Goal: Task Accomplishment & Management: Manage account settings

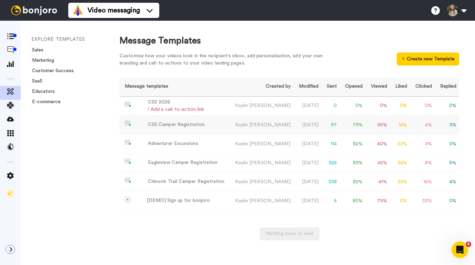
click at [179, 127] on div "CSS Camper Registration" at bounding box center [176, 124] width 57 height 7
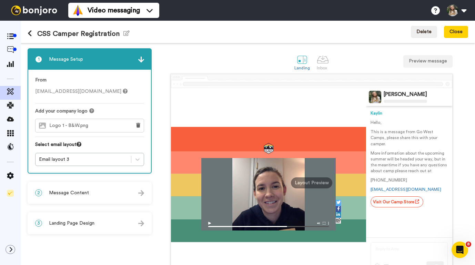
click at [37, 32] on h1 "CSS Camper Registration Edit name" at bounding box center [79, 34] width 102 height 8
click at [38, 34] on h1 "CSS Camper Registration Edit name" at bounding box center [79, 34] width 102 height 8
click at [124, 35] on icon "button" at bounding box center [126, 33] width 6 height 6
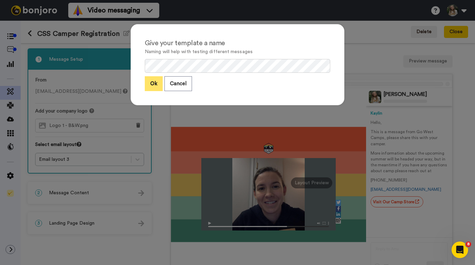
click at [157, 84] on button "Ok" at bounding box center [154, 83] width 18 height 15
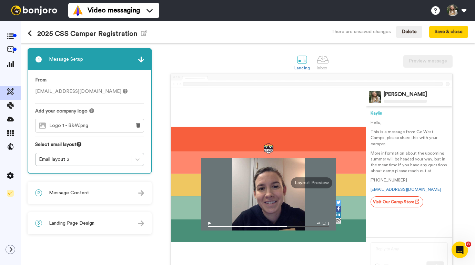
click at [31, 35] on icon at bounding box center [30, 33] width 4 height 7
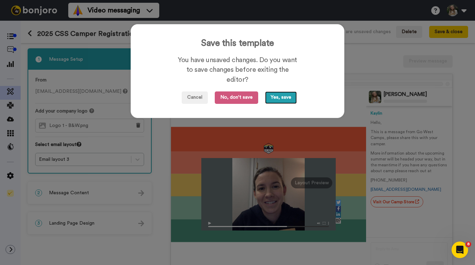
click at [278, 100] on button "Yes, save" at bounding box center [281, 97] width 32 height 12
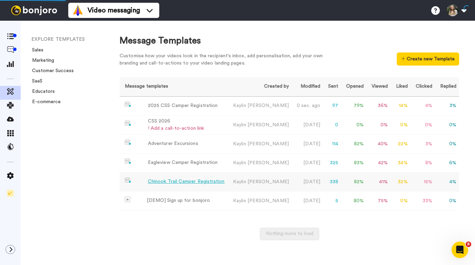
click at [158, 183] on div "Chinook Trail Camper Registration" at bounding box center [186, 181] width 77 height 7
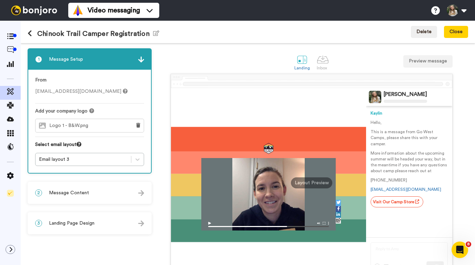
click at [40, 33] on h1 "Chinook Trail Camper Registration Edit name" at bounding box center [94, 34] width 132 height 8
click at [154, 34] on icon "button" at bounding box center [156, 33] width 6 height 6
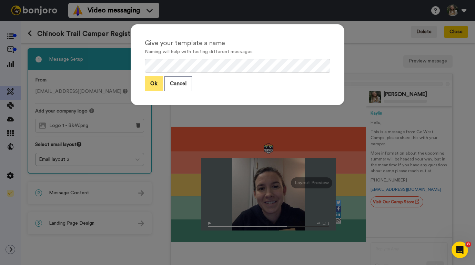
click at [156, 83] on button "Ok" at bounding box center [154, 83] width 18 height 15
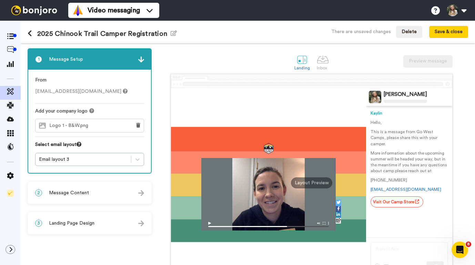
click at [32, 32] on icon at bounding box center [30, 33] width 4 height 7
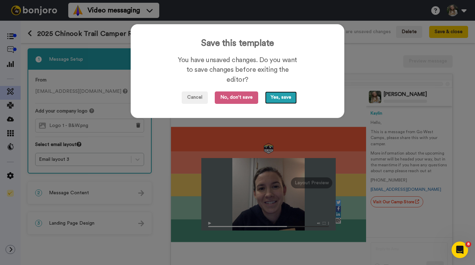
click at [283, 97] on button "Yes, save" at bounding box center [281, 97] width 32 height 12
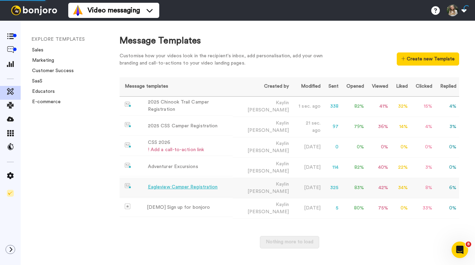
click at [159, 184] on div "Eagleview Camper Registration" at bounding box center [183, 186] width 70 height 7
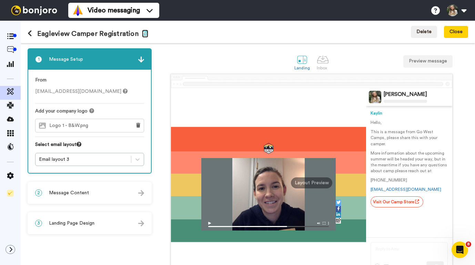
click at [143, 34] on icon "button" at bounding box center [145, 33] width 6 height 6
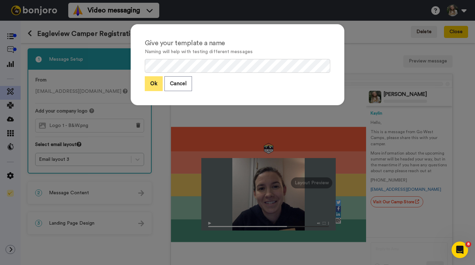
click at [153, 83] on button "Ok" at bounding box center [154, 83] width 18 height 15
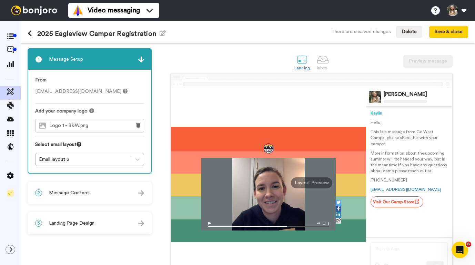
click at [29, 36] on icon at bounding box center [30, 33] width 4 height 7
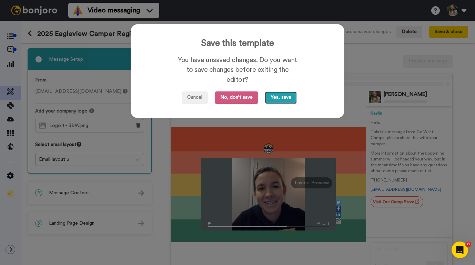
click at [275, 101] on button "Yes, save" at bounding box center [281, 97] width 32 height 12
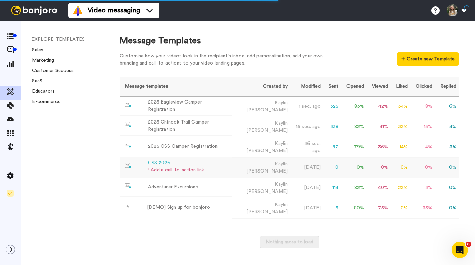
click at [161, 159] on div "CSS 2026" at bounding box center [176, 162] width 56 height 7
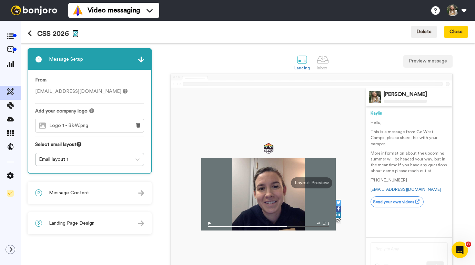
click at [75, 33] on icon "button" at bounding box center [75, 33] width 6 height 6
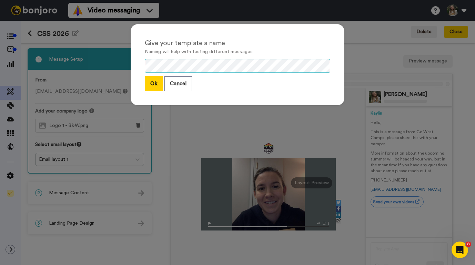
click at [135, 65] on div "Give your template a name Naming will help with testing different messages Ok C…" at bounding box center [238, 64] width 214 height 81
click at [154, 84] on button "Ok" at bounding box center [154, 83] width 18 height 15
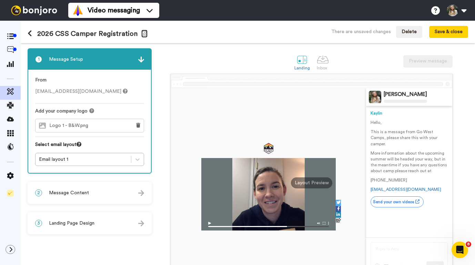
scroll to position [44, 0]
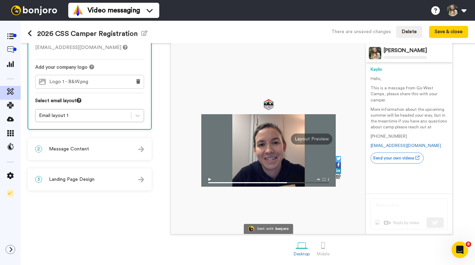
click at [113, 152] on div "2 Message Content" at bounding box center [89, 149] width 123 height 21
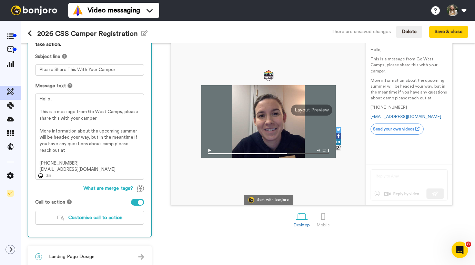
scroll to position [81, 0]
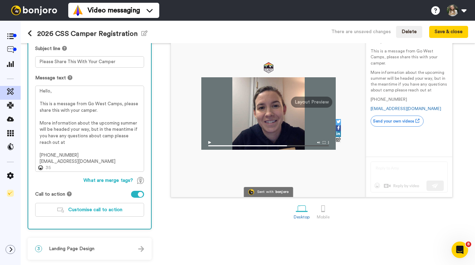
click at [99, 248] on div "3 Landing Page Design" at bounding box center [89, 248] width 123 height 21
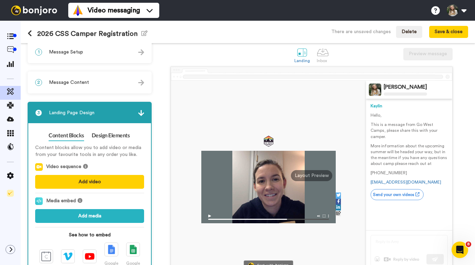
scroll to position [0, 0]
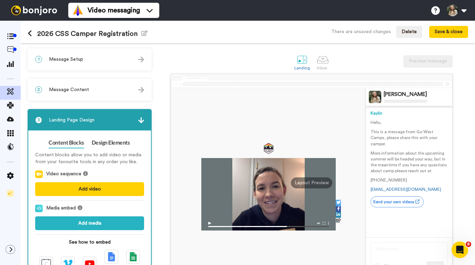
click at [29, 32] on icon at bounding box center [30, 33] width 4 height 7
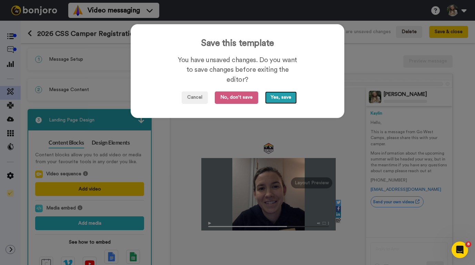
click at [272, 99] on button "Yes, save" at bounding box center [281, 97] width 32 height 12
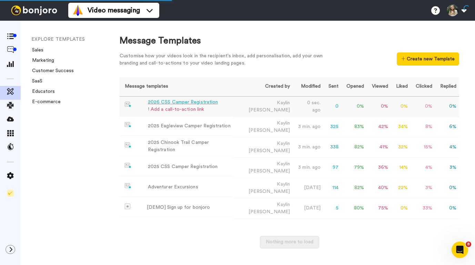
click at [197, 102] on div "2026 CSS Camper Registration" at bounding box center [183, 102] width 70 height 7
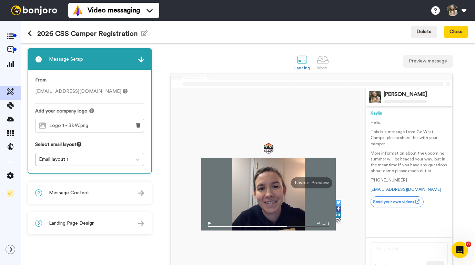
click at [0, 0] on div at bounding box center [34, 10] width 68 height 21
click at [143, 33] on icon "button" at bounding box center [144, 33] width 6 height 6
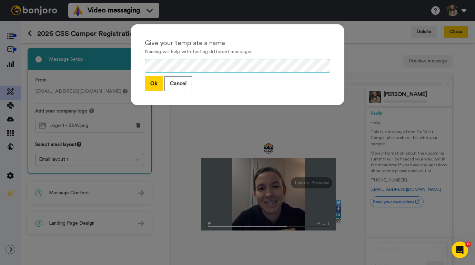
click at [135, 64] on div "Give your template a name Naming will help with testing different messages Ok C…" at bounding box center [238, 64] width 214 height 81
click at [154, 79] on button "Ok" at bounding box center [154, 83] width 18 height 15
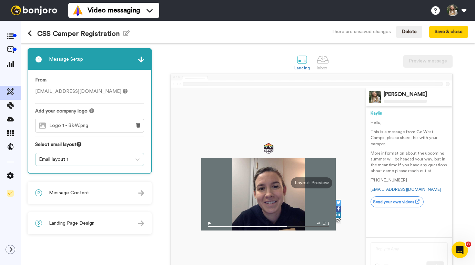
click at [110, 157] on div "Email layout 1" at bounding box center [83, 159] width 89 height 7
click at [194, 59] on div "Landing Inbox Preview message" at bounding box center [311, 62] width 313 height 24
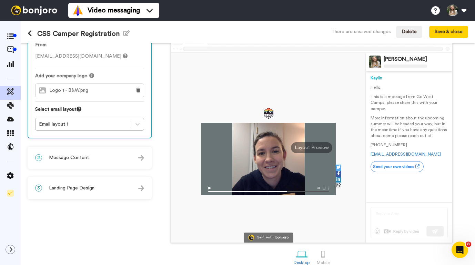
scroll to position [44, 0]
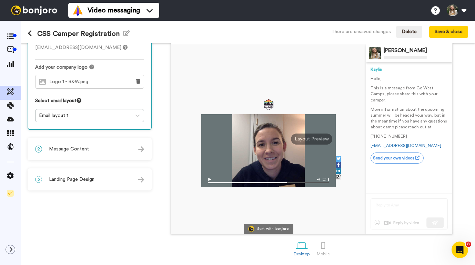
click at [105, 154] on div "2 Message Content" at bounding box center [89, 149] width 123 height 21
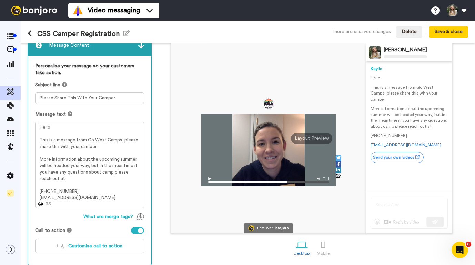
scroll to position [81, 0]
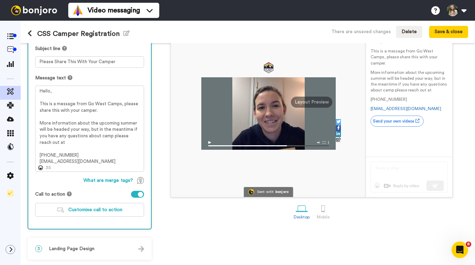
click at [79, 250] on span "Landing Page Design" at bounding box center [71, 248] width 45 height 7
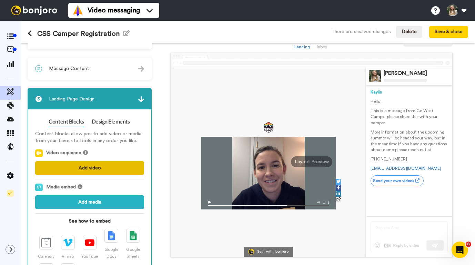
scroll to position [0, 0]
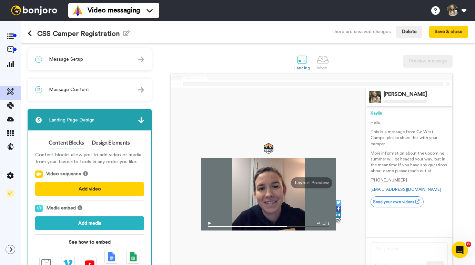
click at [75, 62] on span "Message Setup" at bounding box center [66, 59] width 34 height 7
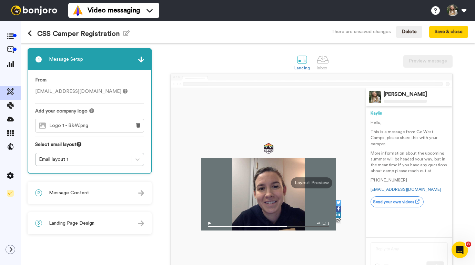
click at [73, 193] on span "Message Content" at bounding box center [69, 192] width 40 height 7
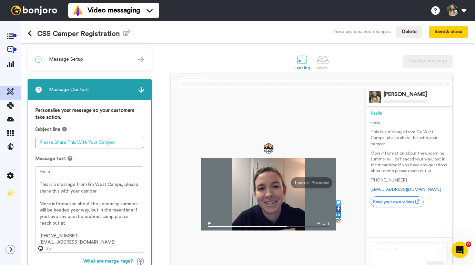
drag, startPoint x: 117, startPoint y: 143, endPoint x: 30, endPoint y: 142, distance: 87.2
click at [30, 142] on div "Personalise your message so your customers take action. Subject line Please Sha…" at bounding box center [89, 204] width 123 height 209
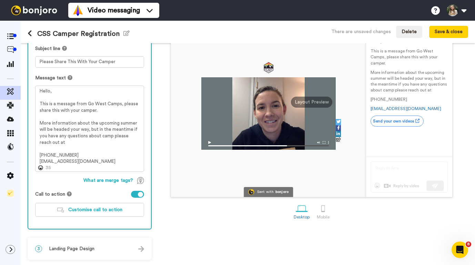
click at [99, 250] on div "3 Landing Page Design" at bounding box center [89, 248] width 123 height 21
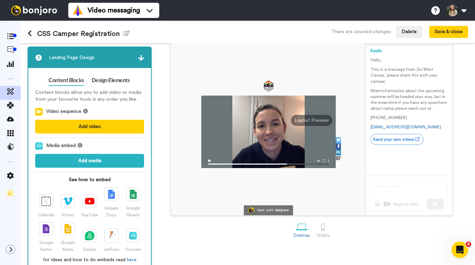
scroll to position [61, 0]
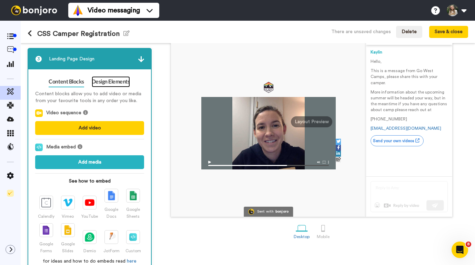
click at [110, 84] on link "Design Elements" at bounding box center [111, 81] width 38 height 11
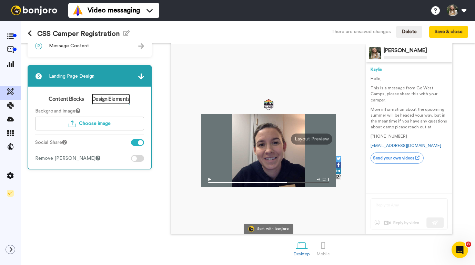
scroll to position [44, 0]
click at [95, 122] on span "Choose image" at bounding box center [95, 123] width 32 height 5
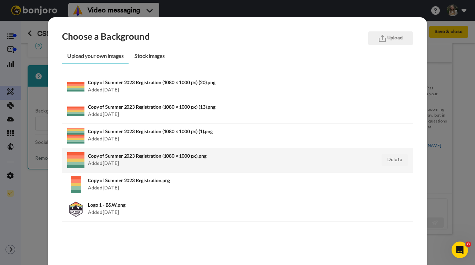
click at [146, 151] on div "Copy of Summer 2023 Registration (1080 × 1000 px).png Added 3 yr. ago" at bounding box center [204, 159] width 232 height 17
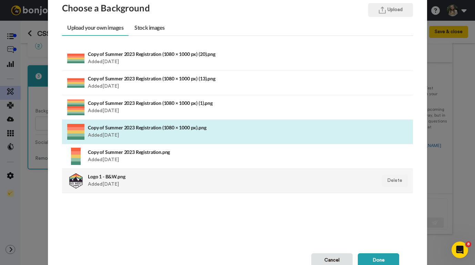
scroll to position [62, 0]
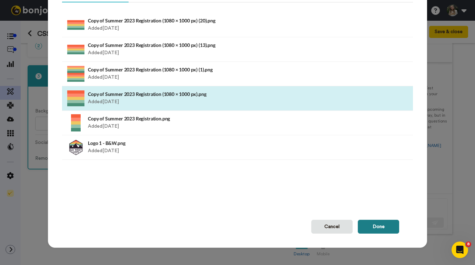
click at [372, 229] on button "Done" at bounding box center [378, 226] width 41 height 14
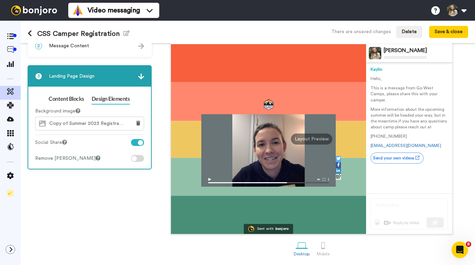
click at [442, 38] on div "CSS Camper Registration Edit name There are unsaved changes Delete Save & close" at bounding box center [248, 32] width 454 height 22
click at [442, 35] on button "Save & close" at bounding box center [448, 32] width 39 height 12
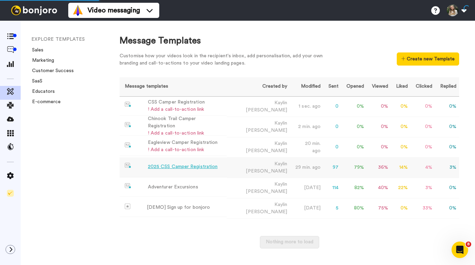
click at [209, 163] on div "2025 CSS Camper Registration" at bounding box center [183, 166] width 70 height 7
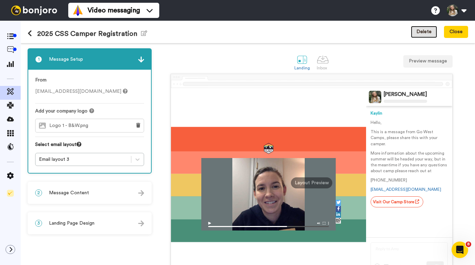
click at [424, 33] on button "Delete" at bounding box center [424, 32] width 26 height 12
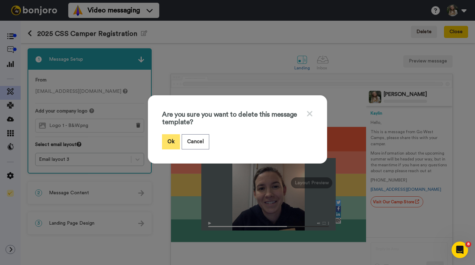
click at [166, 141] on button "Ok" at bounding box center [171, 141] width 18 height 15
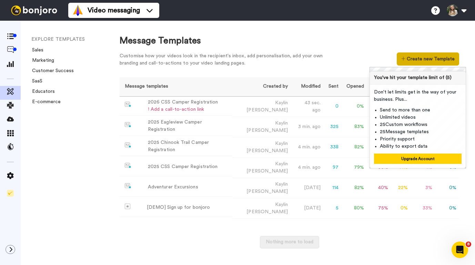
click at [410, 58] on button "Create new Template" at bounding box center [428, 58] width 62 height 13
click at [369, 47] on div "Message Templates" at bounding box center [289, 40] width 339 height 13
click at [421, 56] on button "Create new Template" at bounding box center [428, 58] width 62 height 13
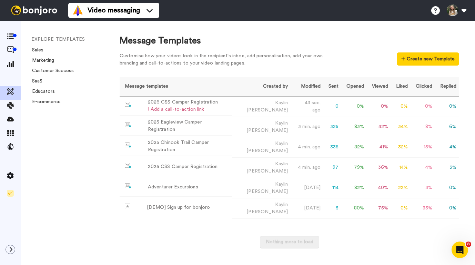
click at [304, 53] on div "Customise how your videos look in the recipient's inbox, add personalisation, a…" at bounding box center [227, 59] width 214 height 14
click at [128, 126] on span at bounding box center [136, 126] width 23 height 5
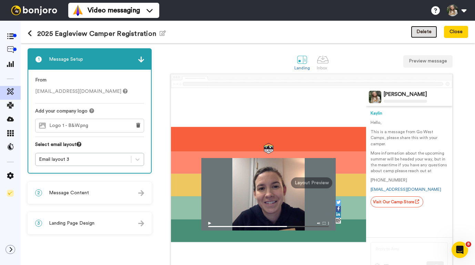
click at [429, 32] on button "Delete" at bounding box center [424, 32] width 26 height 12
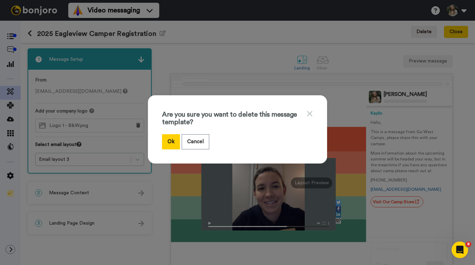
click at [212, 62] on div "Are you sure you want to delete this message template? Ok Cancel" at bounding box center [237, 132] width 475 height 265
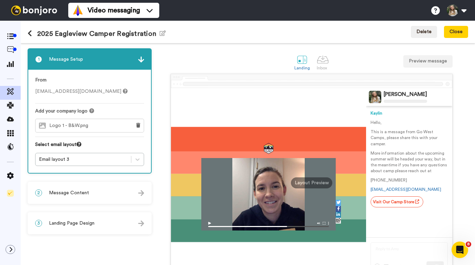
click at [105, 193] on div "2 Message Content" at bounding box center [89, 192] width 123 height 21
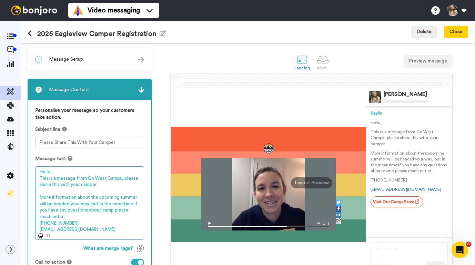
drag, startPoint x: 103, startPoint y: 229, endPoint x: 34, endPoint y: 171, distance: 90.2
click at [34, 171] on div "Personalise your message so your customers take action. Subject line Please Sha…" at bounding box center [89, 198] width 123 height 196
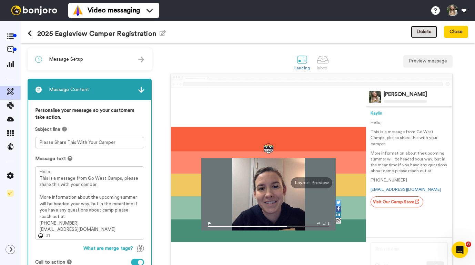
click at [422, 32] on button "Delete" at bounding box center [424, 32] width 26 height 12
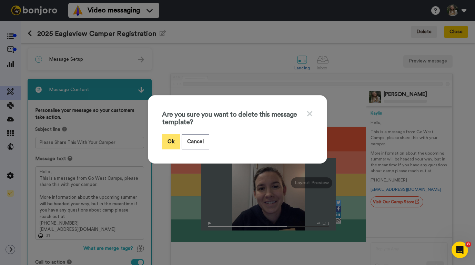
click at [170, 142] on button "Ok" at bounding box center [171, 141] width 18 height 15
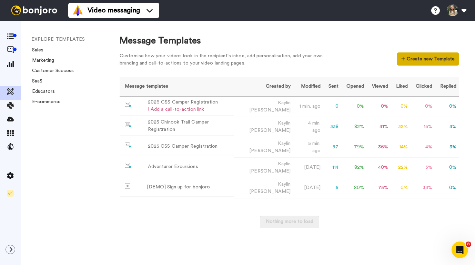
click at [412, 60] on button "Create new Template" at bounding box center [428, 58] width 62 height 13
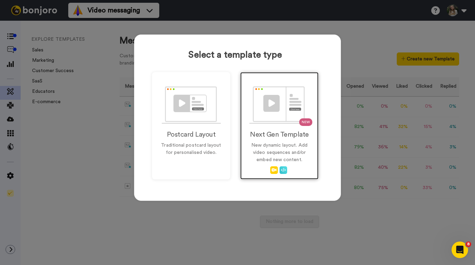
click at [282, 125] on div "NEW Next Gen Template New dynamic layout. Add video sequences and/or embed new …" at bounding box center [279, 125] width 78 height 107
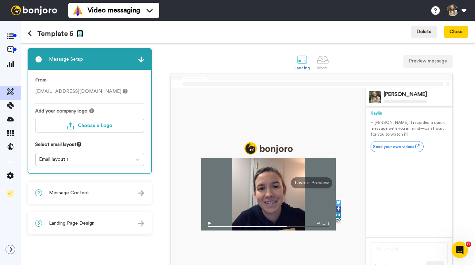
click at [78, 32] on icon "button" at bounding box center [80, 33] width 6 height 6
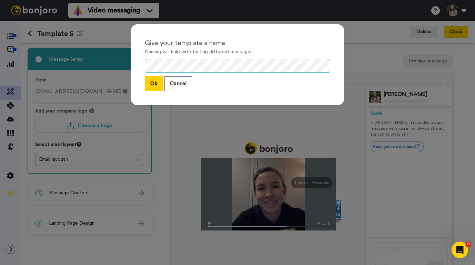
click at [99, 67] on div "Give your template a name Naming will help with testing different messages Ok C…" at bounding box center [237, 132] width 475 height 265
click at [152, 84] on button "Ok" at bounding box center [154, 83] width 18 height 15
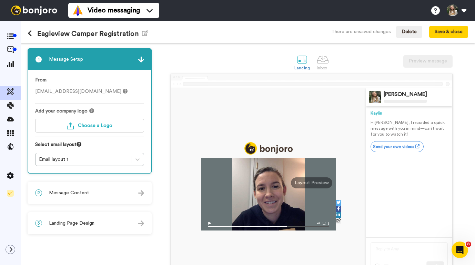
click at [123, 92] on icon at bounding box center [125, 91] width 5 height 5
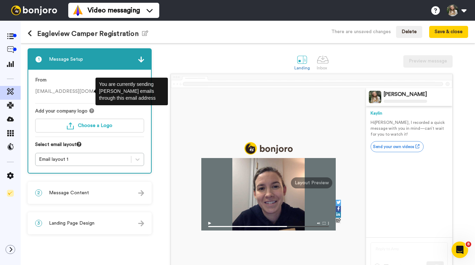
click at [83, 92] on span "[EMAIL_ADDRESS][DOMAIN_NAME]" at bounding box center [81, 91] width 92 height 5
click at [123, 90] on icon at bounding box center [125, 91] width 5 height 5
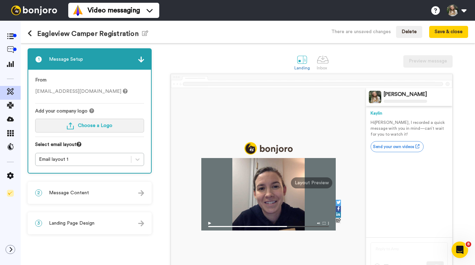
click at [86, 124] on span "Choose a Logo" at bounding box center [95, 125] width 34 height 5
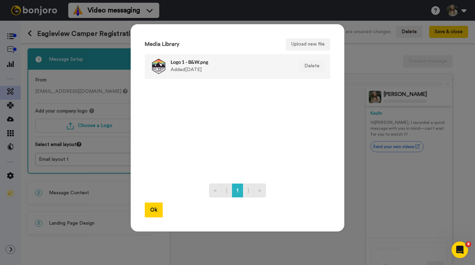
click at [201, 64] on div "Logo 1 - B&W.png Added 3 yr. ago" at bounding box center [230, 66] width 119 height 17
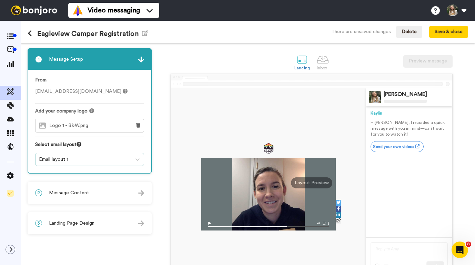
click at [99, 159] on div "Email layout 1" at bounding box center [83, 159] width 89 height 7
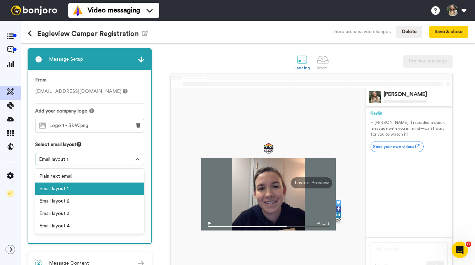
click at [170, 44] on div "1 Message Setup From css@gowestcamps.com Add your company logo Logo 1 - B&W.png…" at bounding box center [248, 154] width 454 height 222
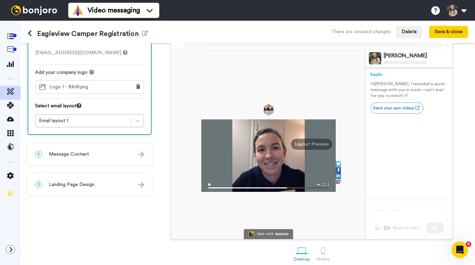
scroll to position [44, 0]
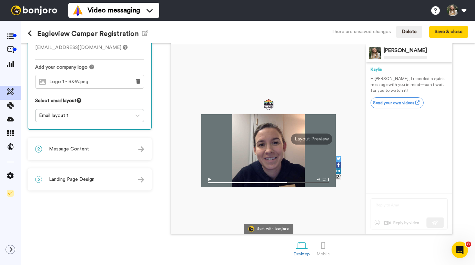
click at [72, 150] on span "Message Content" at bounding box center [69, 148] width 40 height 7
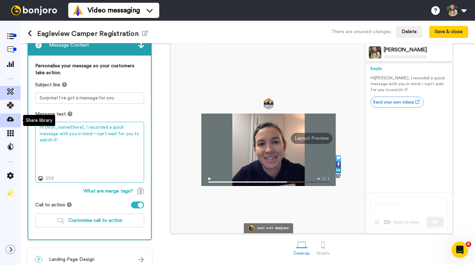
drag, startPoint x: 138, startPoint y: 134, endPoint x: 19, endPoint y: 120, distance: 119.4
click at [19, 120] on div "Eagleview Camper Registration Edit name There are unsaved changes Delete Save &…" at bounding box center [237, 143] width 475 height 244
paste textarea "ello, This is a message from Go West Camps, please share this with your camper.…"
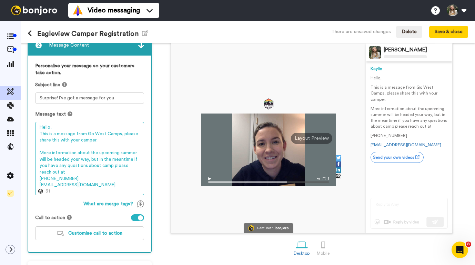
click at [59, 172] on textarea "Hello, This is a message from Go West Camps, please share this with your camper…" at bounding box center [89, 158] width 109 height 73
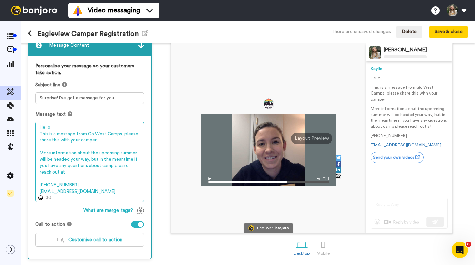
click at [71, 187] on textarea "Hello, This is a message from Go West Camps, please share this with your camper…" at bounding box center [89, 162] width 109 height 80
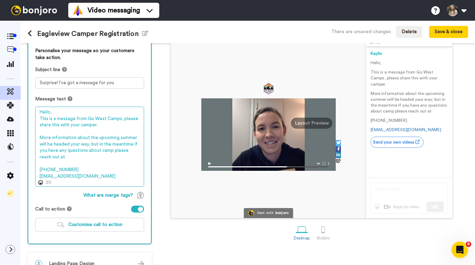
scroll to position [61, 0]
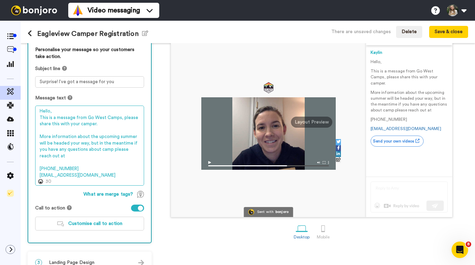
type textarea "Hello, This is a message from Go West Camps, please share this with your camper…"
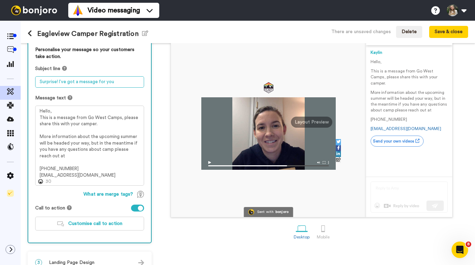
drag, startPoint x: 118, startPoint y: 83, endPoint x: 14, endPoint y: 82, distance: 104.1
click at [14, 82] on div "Eagleview Camper Registration Edit name There are unsaved changes Delete Save &…" at bounding box center [237, 143] width 475 height 244
paste textarea "Please Share This With Your Camper"
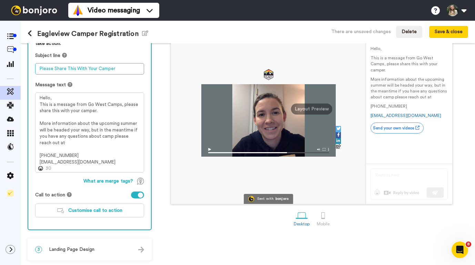
scroll to position [74, 0]
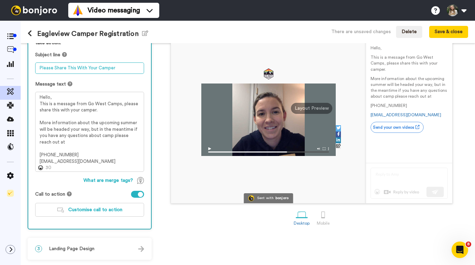
type textarea "Please Share This With Your Camper"
click at [106, 252] on div "3 Landing Page Design" at bounding box center [89, 248] width 123 height 21
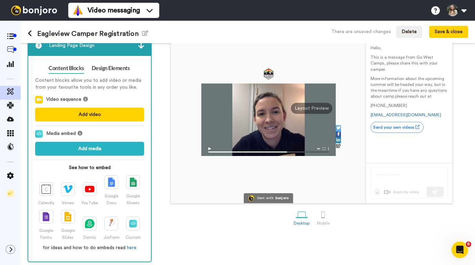
scroll to position [77, 0]
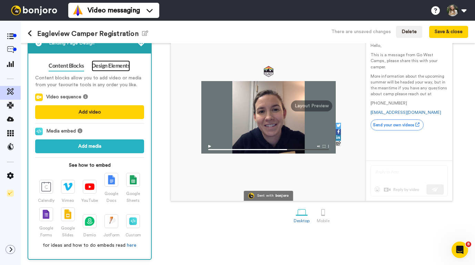
click at [101, 65] on link "Design Elements" at bounding box center [111, 65] width 38 height 11
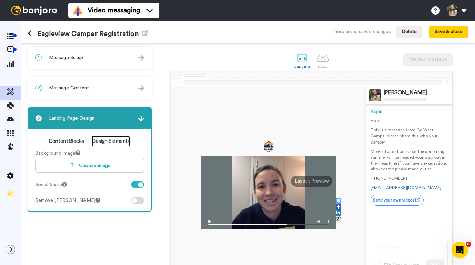
scroll to position [0, 0]
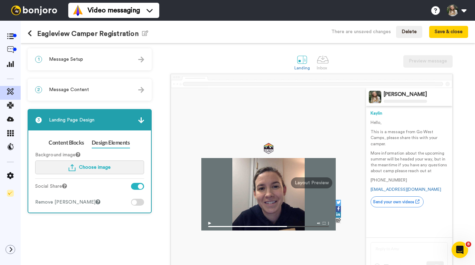
click at [87, 168] on span "Choose image" at bounding box center [95, 167] width 32 height 5
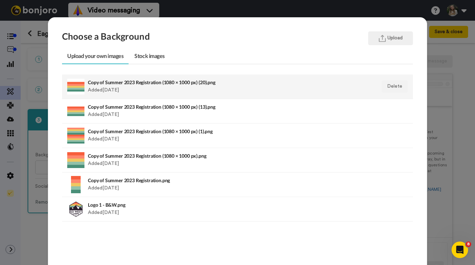
click at [152, 85] on div "Copy of Summer 2023 Registration (1080 × 1000 px) (20).png Added 3 yr. ago" at bounding box center [204, 86] width 232 height 17
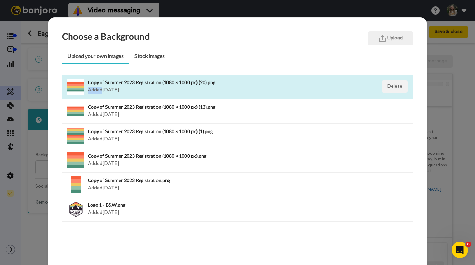
click at [152, 85] on div "Copy of Summer 2023 Registration (1080 × 1000 px) (20).png Added 3 yr. ago" at bounding box center [204, 86] width 232 height 17
click at [134, 88] on div "Copy of Summer 2023 Registration (1080 × 1000 px) (20).png Added 3 yr. ago" at bounding box center [204, 86] width 232 height 17
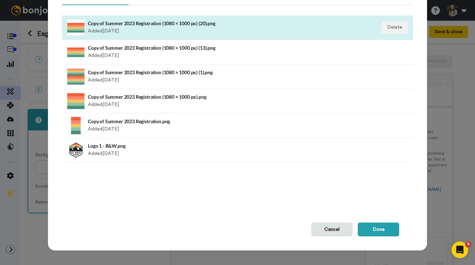
scroll to position [62, 0]
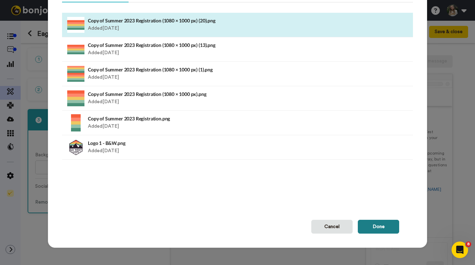
click at [361, 228] on button "Done" at bounding box center [378, 226] width 41 height 14
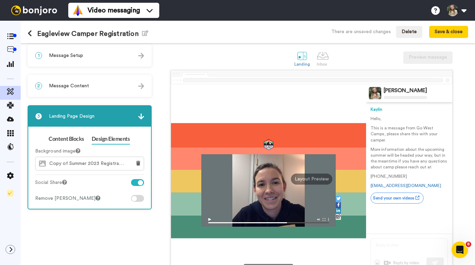
scroll to position [6, 0]
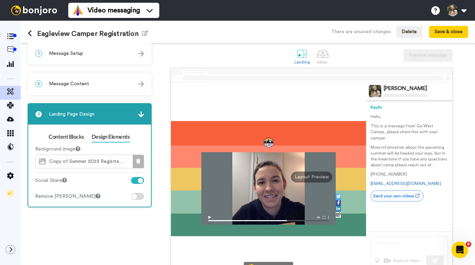
click at [139, 162] on icon at bounding box center [138, 160] width 4 height 5
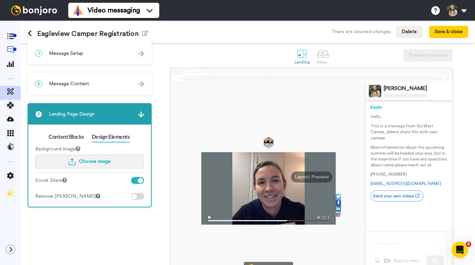
click at [104, 161] on span "Choose image" at bounding box center [95, 161] width 32 height 5
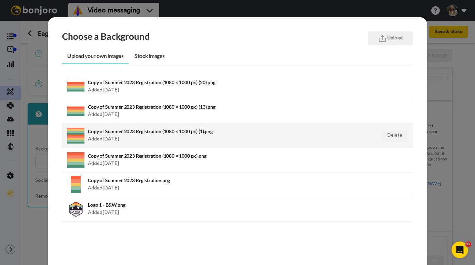
click at [123, 135] on div "Copy of Summer 2023 Registration (1080 × 1000 px) (1).png Added 3 yr. ago" at bounding box center [204, 135] width 232 height 17
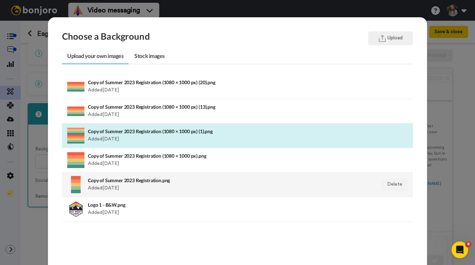
scroll to position [62, 0]
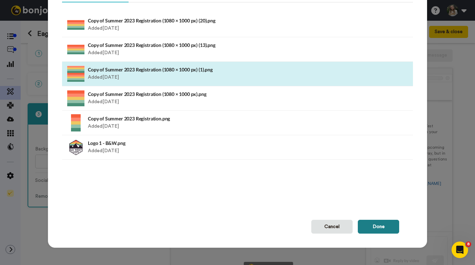
click at [361, 226] on button "Done" at bounding box center [378, 226] width 41 height 14
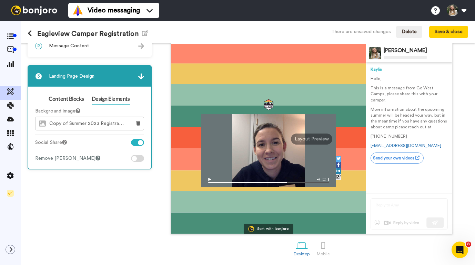
scroll to position [0, 0]
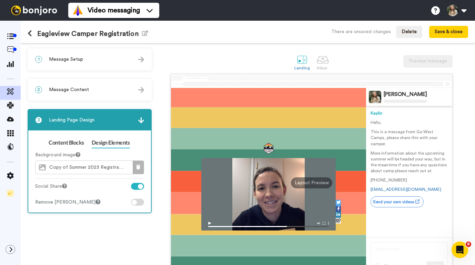
click at [137, 167] on icon at bounding box center [138, 166] width 4 height 5
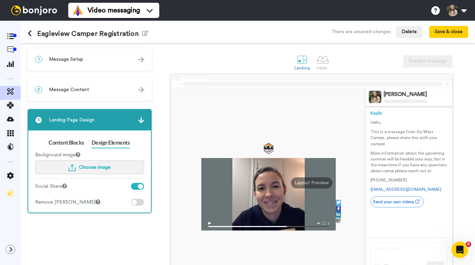
click at [113, 168] on button "Choose image" at bounding box center [89, 167] width 109 height 14
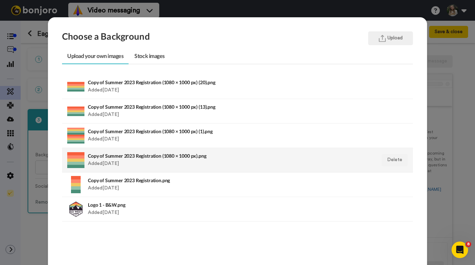
click at [141, 164] on div "Copy of Summer 2023 Registration (1080 × 1000 px).png Added 3 yr. ago" at bounding box center [204, 159] width 232 height 17
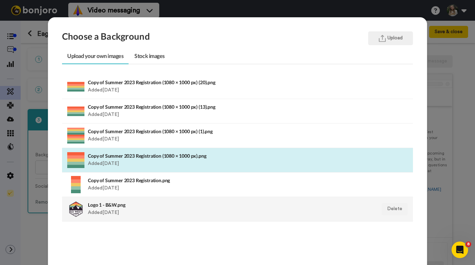
scroll to position [62, 0]
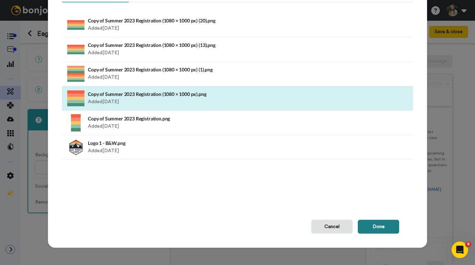
click at [363, 224] on button "Done" at bounding box center [378, 226] width 41 height 14
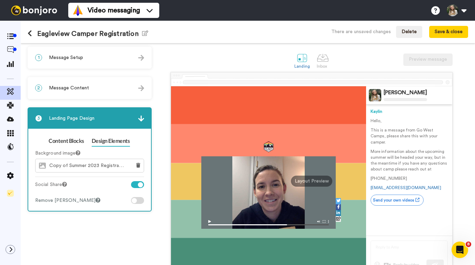
scroll to position [0, 0]
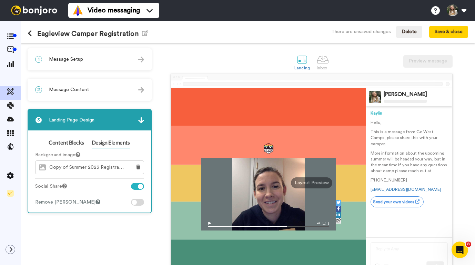
click at [95, 201] on icon at bounding box center [97, 201] width 5 height 5
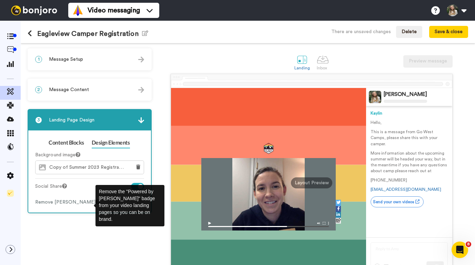
click at [86, 220] on div "1 Message Setup From css@gowestcamps.com Add your company logo Logo 1 - B&W.png…" at bounding box center [91, 175] width 127 height 255
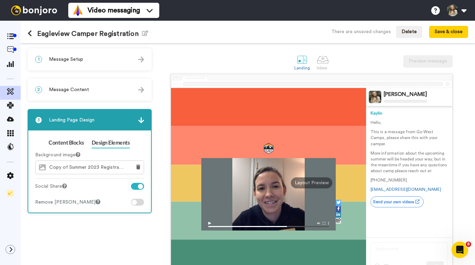
click at [140, 202] on div at bounding box center [137, 201] width 13 height 7
click at [134, 202] on div at bounding box center [134, 201] width 5 height 5
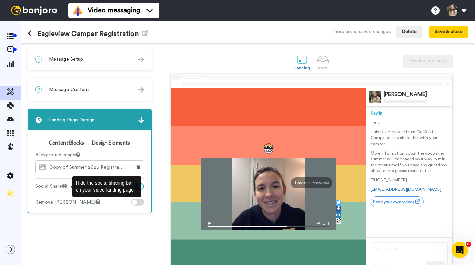
click at [67, 186] on icon at bounding box center [64, 185] width 5 height 5
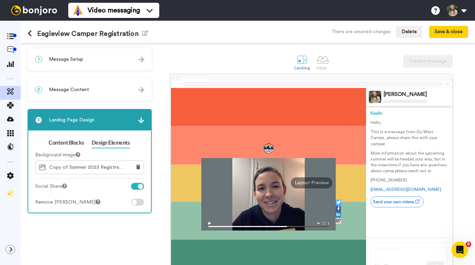
click at [135, 187] on div at bounding box center [137, 186] width 13 height 7
click at [141, 188] on div at bounding box center [137, 186] width 13 height 7
click at [137, 187] on div at bounding box center [137, 186] width 13 height 7
click at [139, 205] on div at bounding box center [137, 201] width 13 height 7
click at [133, 203] on div at bounding box center [134, 201] width 5 height 5
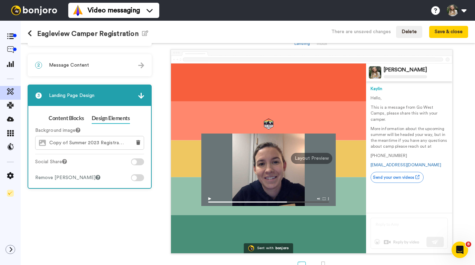
scroll to position [44, 0]
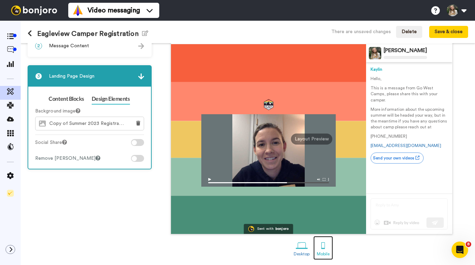
click at [325, 250] on div at bounding box center [323, 245] width 12 height 12
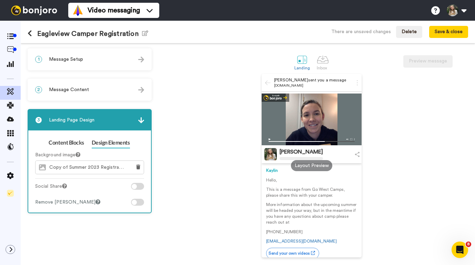
click at [86, 70] on div "1 Message Setup From css@gowestcamps.com Add your company logo Logo 1 - B&W.png…" at bounding box center [90, 59] width 124 height 22
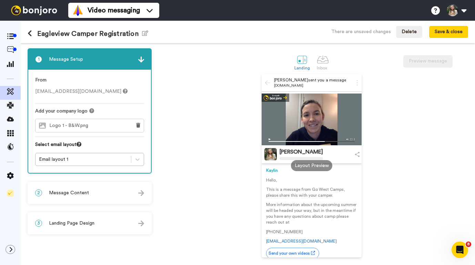
click at [123, 93] on icon at bounding box center [125, 91] width 5 height 5
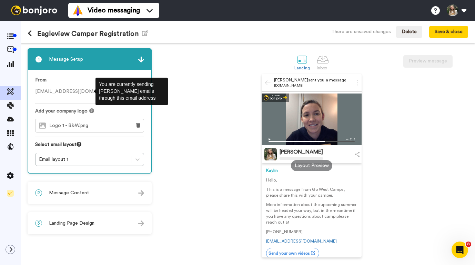
click at [123, 93] on icon at bounding box center [125, 91] width 5 height 5
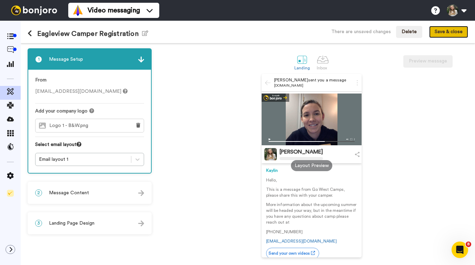
click at [444, 32] on button "Save & close" at bounding box center [448, 32] width 39 height 12
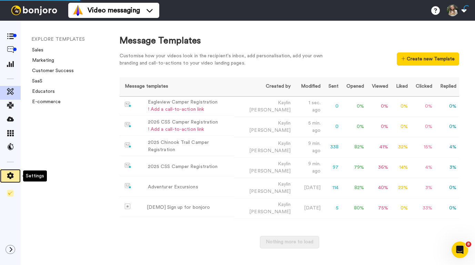
click at [11, 175] on icon at bounding box center [10, 175] width 7 height 7
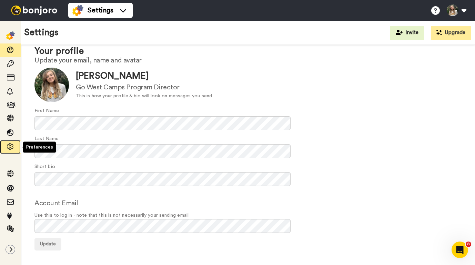
click at [9, 146] on icon at bounding box center [10, 146] width 7 height 7
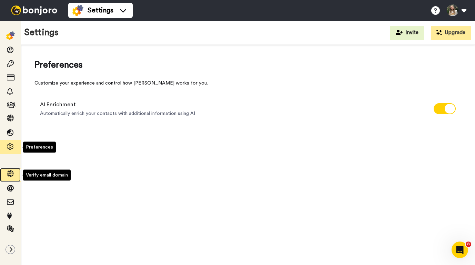
click at [11, 177] on icon at bounding box center [10, 173] width 7 height 7
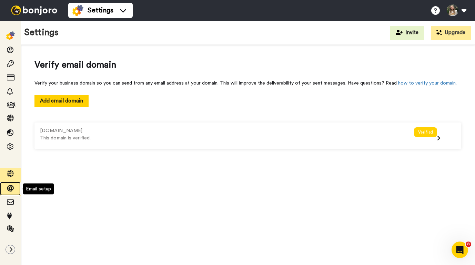
click at [10, 189] on icon at bounding box center [10, 188] width 7 height 7
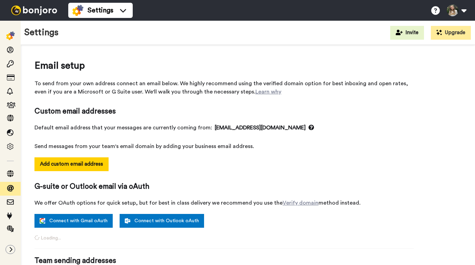
select select "164662"
select select "152240"
select select "119320"
select select "164724"
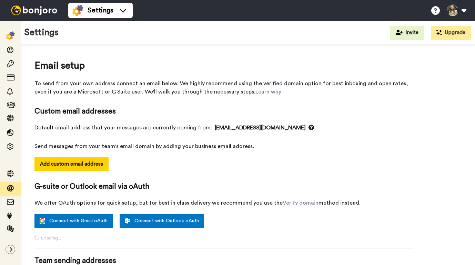
select select "164724"
select select "164658"
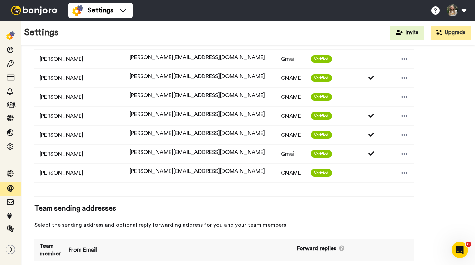
scroll to position [349, 0]
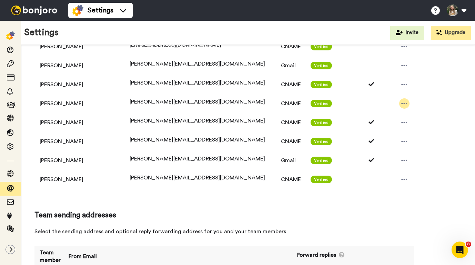
click at [401, 105] on icon at bounding box center [404, 103] width 6 height 7
click at [401, 115] on icon at bounding box center [402, 115] width 5 height 6
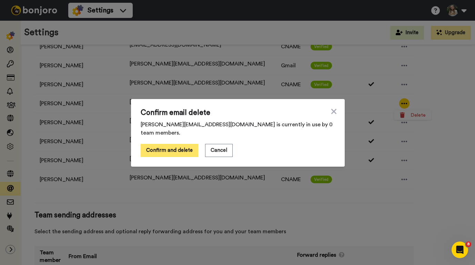
click at [178, 147] on button "Confirm and delete" at bounding box center [170, 150] width 58 height 13
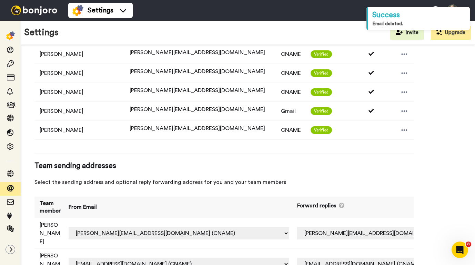
scroll to position [445, 0]
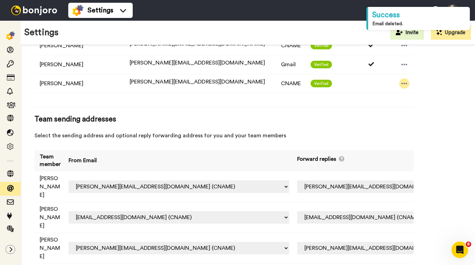
click at [401, 83] on icon at bounding box center [404, 82] width 6 height 1
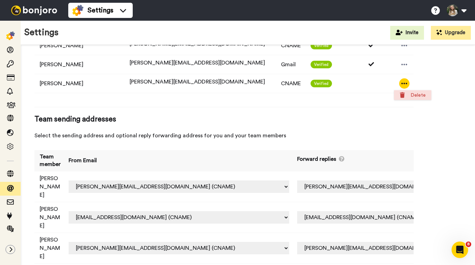
click at [399, 94] on li "Delete" at bounding box center [412, 95] width 37 height 10
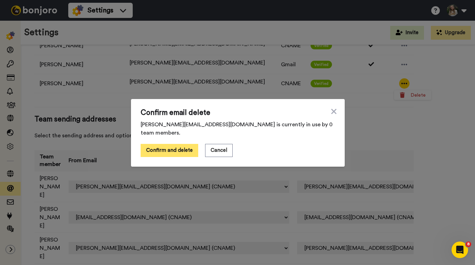
click at [161, 145] on button "Confirm and delete" at bounding box center [170, 150] width 58 height 13
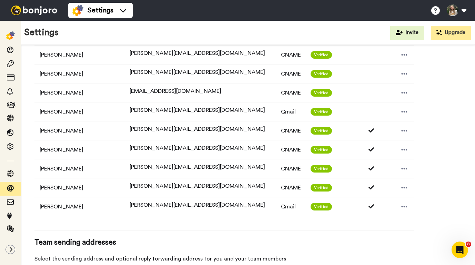
scroll to position [314, 0]
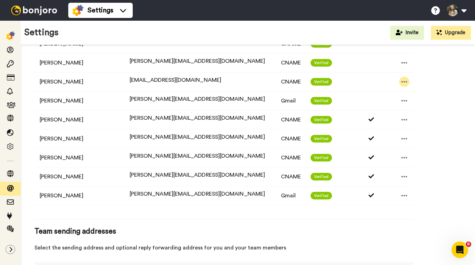
click at [401, 84] on icon at bounding box center [404, 81] width 6 height 7
click at [400, 95] on icon at bounding box center [402, 94] width 5 height 6
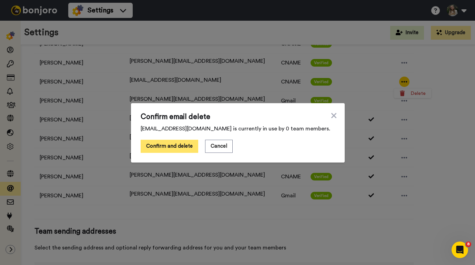
click at [186, 145] on button "Confirm and delete" at bounding box center [170, 146] width 58 height 13
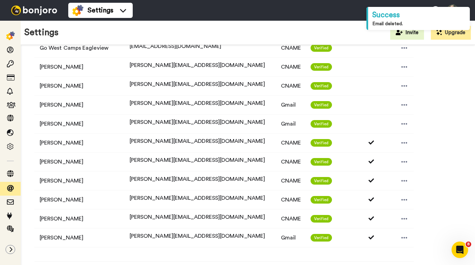
scroll to position [280, 0]
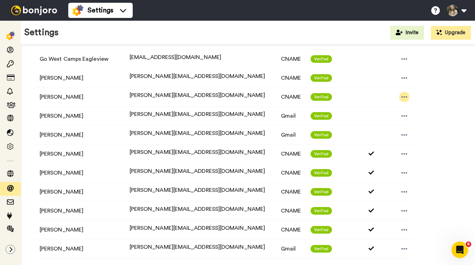
click at [401, 96] on icon at bounding box center [404, 96] width 6 height 7
click at [399, 109] on li "Delete" at bounding box center [412, 109] width 37 height 10
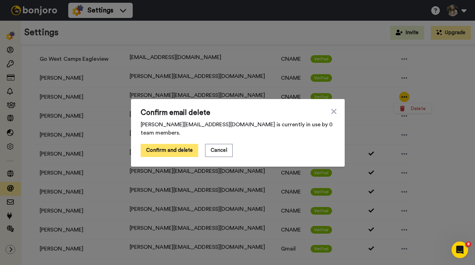
click at [184, 144] on button "Confirm and delete" at bounding box center [170, 150] width 58 height 13
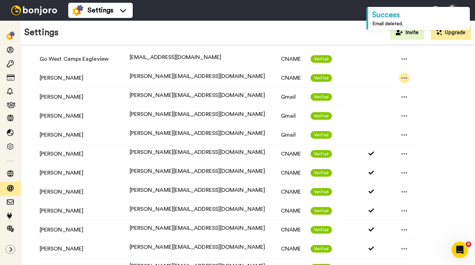
click at [401, 77] on icon at bounding box center [404, 77] width 6 height 7
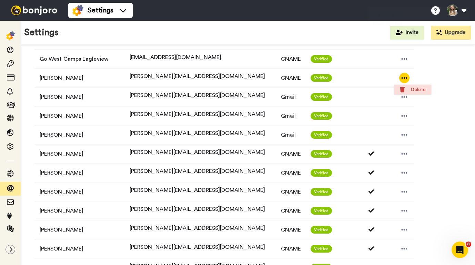
click at [399, 90] on li "Delete" at bounding box center [412, 90] width 37 height 10
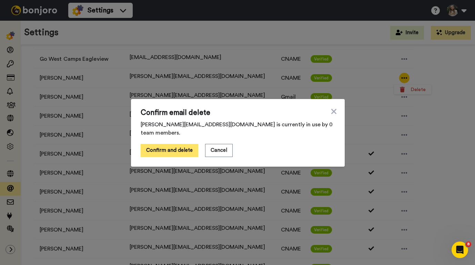
click at [186, 144] on button "Confirm and delete" at bounding box center [170, 150] width 58 height 13
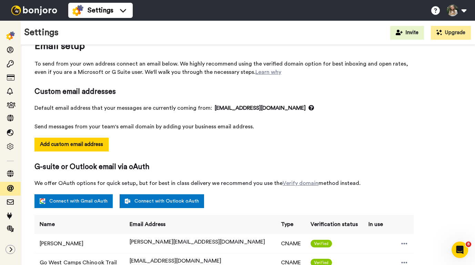
scroll to position [0, 0]
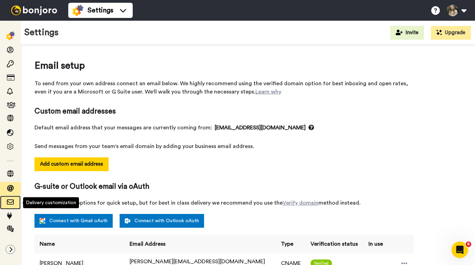
click at [10, 203] on icon at bounding box center [10, 201] width 7 height 7
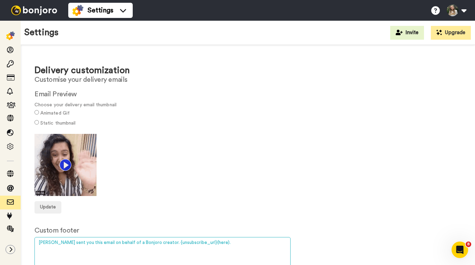
drag, startPoint x: 119, startPoint y: 242, endPoint x: 154, endPoint y: 243, distance: 34.8
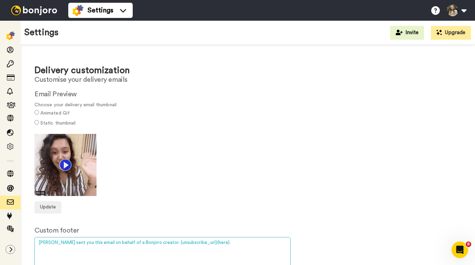
click at [154, 243] on textarea "[PERSON_NAME] sent you this email on behalf of a Bonjoro creator. {unsubscribe_…" at bounding box center [162, 255] width 256 height 37
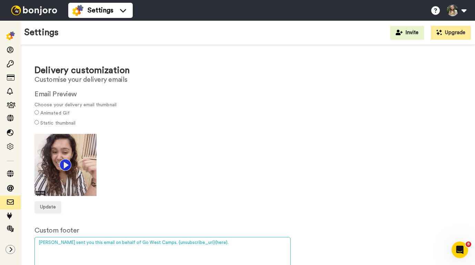
type textarea "[PERSON_NAME] sent you this email on behalf of Go West Camps. {unsubscribe_url}…"
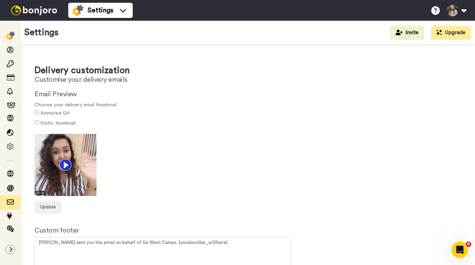
click at [185, 194] on div at bounding box center [247, 165] width 427 height 62
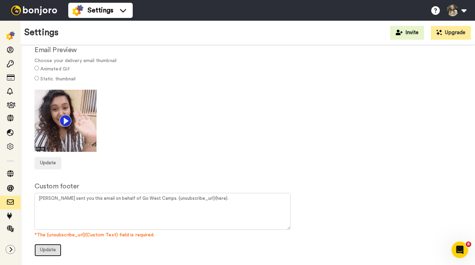
click at [47, 249] on span "Update" at bounding box center [48, 249] width 16 height 5
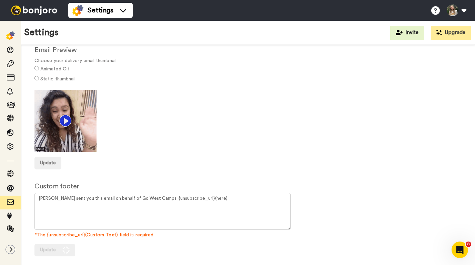
scroll to position [0, 0]
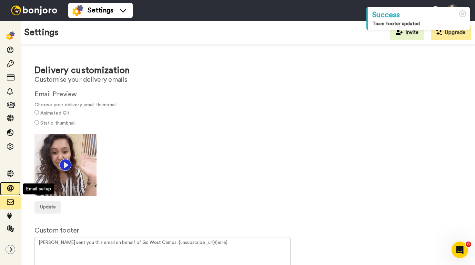
click at [9, 188] on icon at bounding box center [10, 188] width 7 height 7
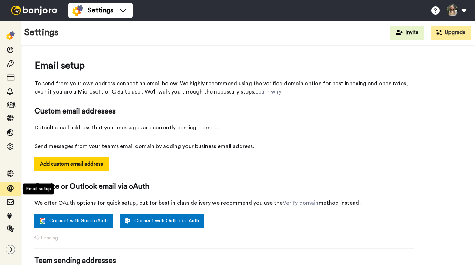
select select "164662"
select select "152240"
select select "119320"
select select "164724"
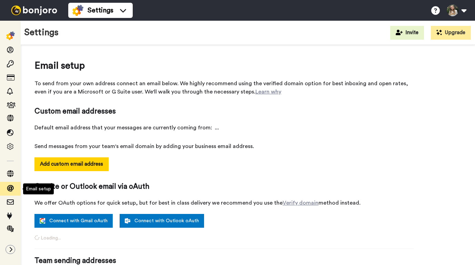
select select "164724"
select select "164658"
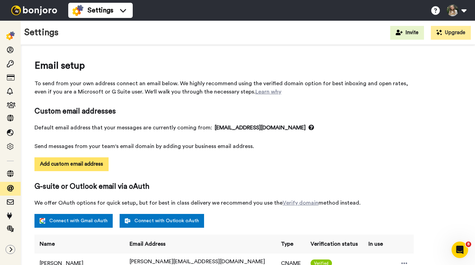
click at [90, 166] on button "Add custom email address" at bounding box center [71, 164] width 74 height 14
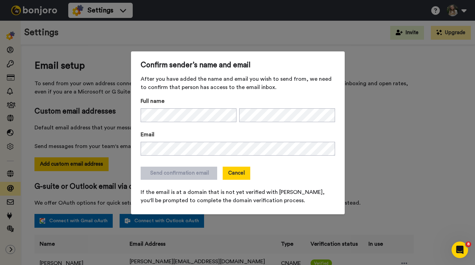
click at [237, 176] on button "Cancel" at bounding box center [237, 172] width 28 height 13
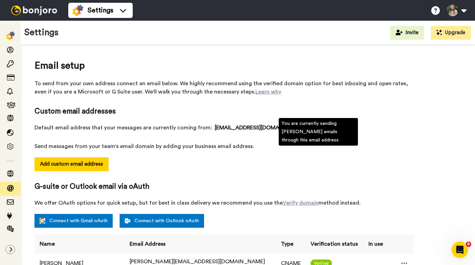
click at [308, 127] on icon at bounding box center [311, 127] width 6 height 6
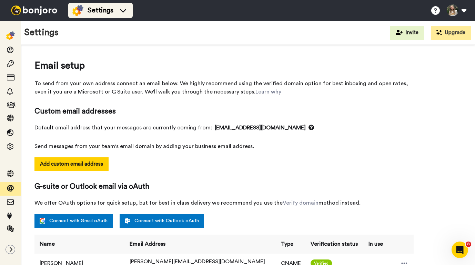
click at [92, 4] on li "Settings" at bounding box center [100, 10] width 64 height 15
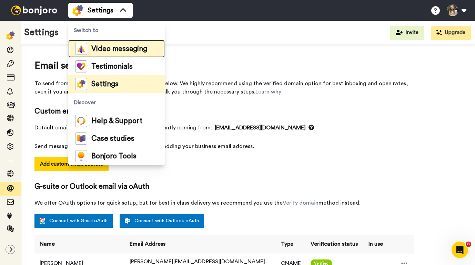
click at [101, 48] on span "Video messaging" at bounding box center [119, 48] width 56 height 7
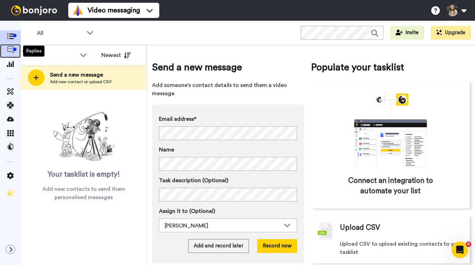
click at [9, 52] on icon at bounding box center [10, 49] width 7 height 7
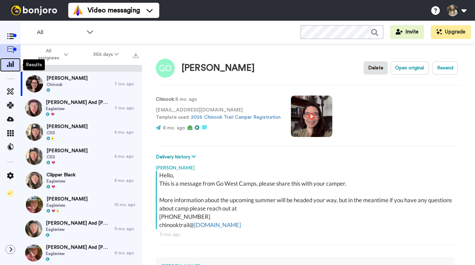
click at [9, 63] on icon at bounding box center [10, 64] width 7 height 6
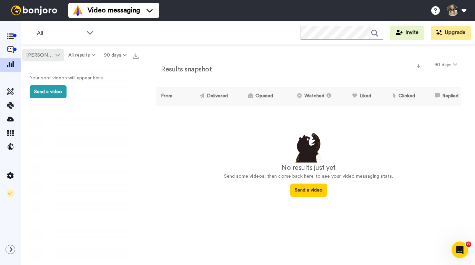
click at [38, 54] on span "Leon Boutte" at bounding box center [40, 55] width 28 height 7
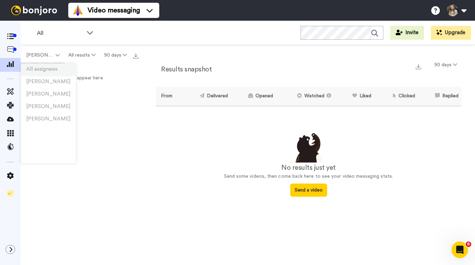
click at [47, 69] on span "All assignees" at bounding box center [41, 68] width 31 height 5
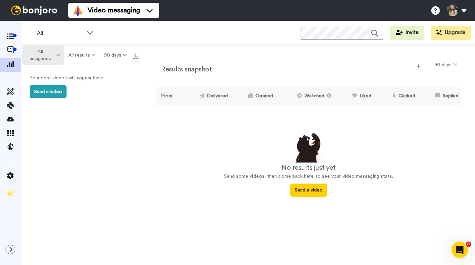
click at [45, 57] on span "All assignees" at bounding box center [40, 55] width 28 height 14
click at [81, 57] on button "All results" at bounding box center [82, 55] width 36 height 12
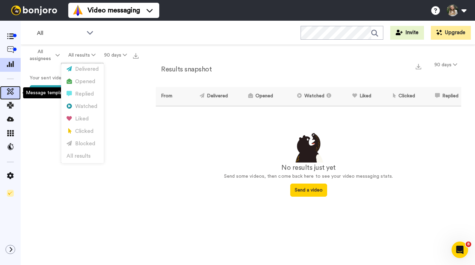
click at [14, 91] on span at bounding box center [10, 92] width 21 height 7
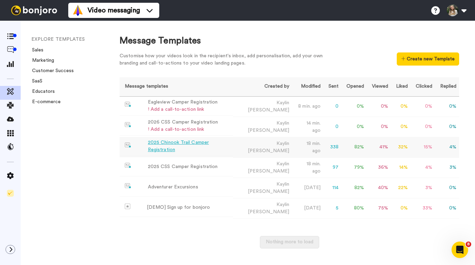
click at [176, 143] on div "2025 Chinook Trail Camper Registration" at bounding box center [189, 146] width 82 height 14
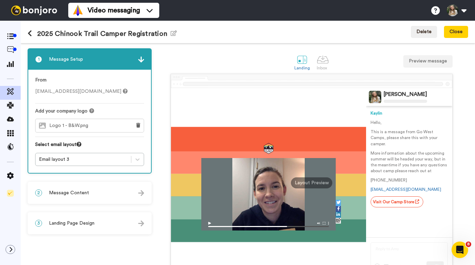
click at [104, 193] on div "2 Message Content" at bounding box center [89, 192] width 123 height 21
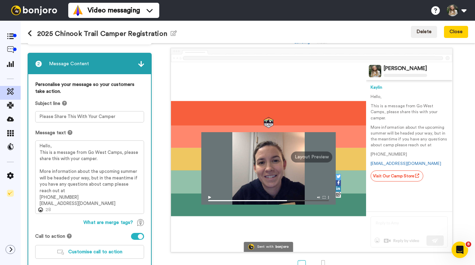
scroll to position [44, 0]
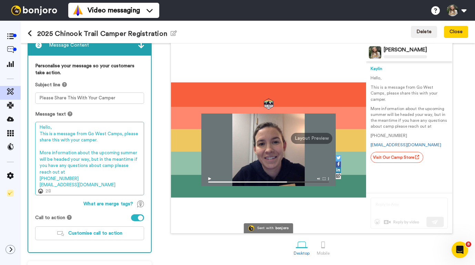
drag, startPoint x: 108, startPoint y: 185, endPoint x: 22, endPoint y: 119, distance: 108.8
click at [22, 119] on div "1 Message Setup From css@gowestcamps.com Add your company logo Logo 1 - B&W.png…" at bounding box center [248, 154] width 454 height 222
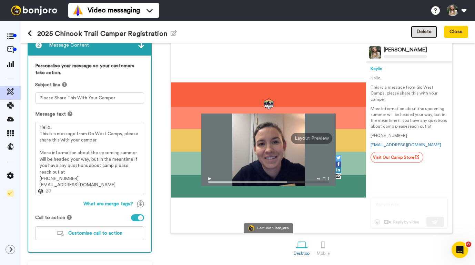
click at [424, 32] on button "Delete" at bounding box center [424, 32] width 26 height 12
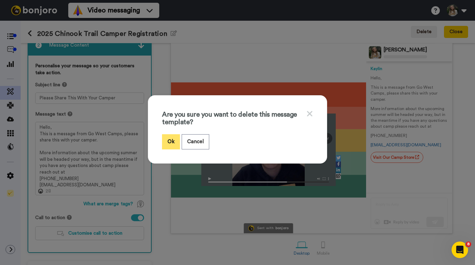
click at [170, 142] on button "Ok" at bounding box center [171, 141] width 18 height 15
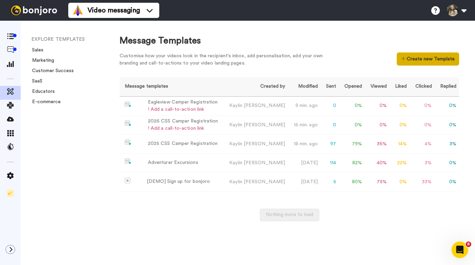
click at [415, 61] on button "Create new Template" at bounding box center [428, 58] width 62 height 13
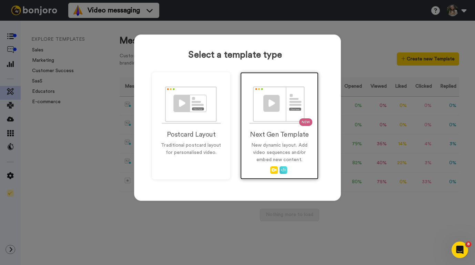
click at [277, 111] on img at bounding box center [279, 105] width 61 height 38
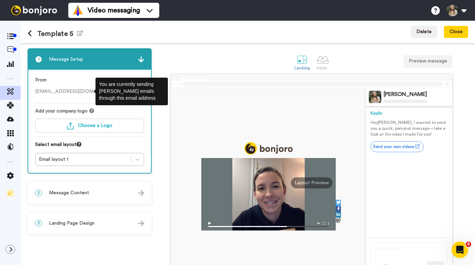
click at [123, 90] on icon at bounding box center [125, 91] width 5 height 5
click at [81, 90] on span "css@gowestcamps.com" at bounding box center [81, 91] width 92 height 5
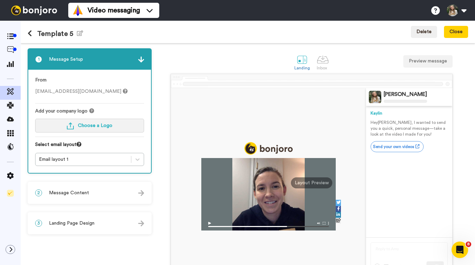
click at [105, 130] on button "Choose a Logo" at bounding box center [89, 126] width 109 height 14
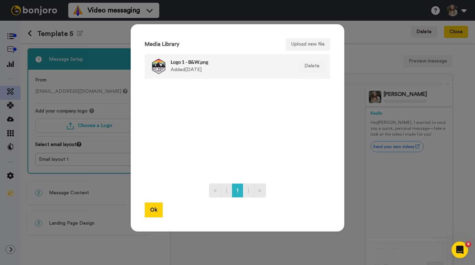
click at [168, 68] on div "Logo 1 - B&W.png Added 3 yr. ago" at bounding box center [220, 66] width 140 height 17
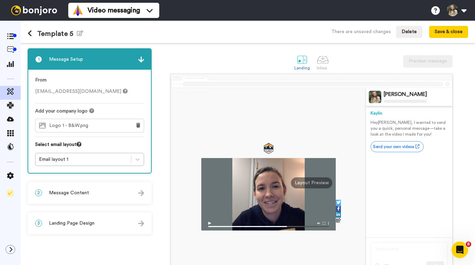
click at [95, 196] on div "2 Message Content" at bounding box center [89, 192] width 123 height 21
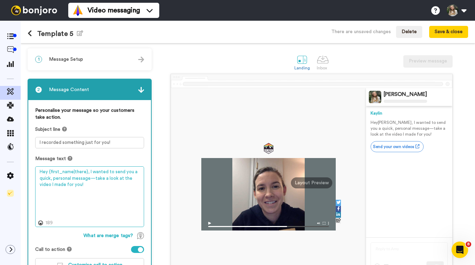
drag, startPoint x: 87, startPoint y: 184, endPoint x: 36, endPoint y: 152, distance: 60.0
click at [36, 152] on div "Personalise your message so your customers take action. Subject line I recorded…" at bounding box center [89, 192] width 123 height 184
paste textarea "llo, This is a message from Go West Camps, please share this with your camper. …"
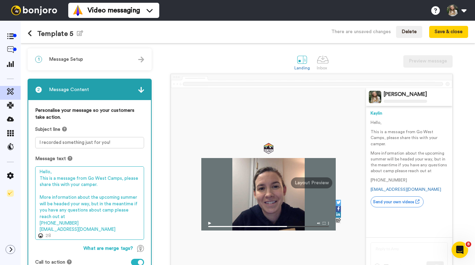
type textarea "Hello, This is a message from Go West Camps, please share this with your camper…"
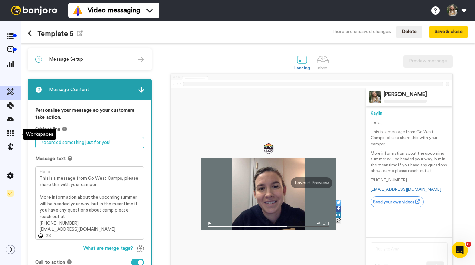
drag, startPoint x: 111, startPoint y: 142, endPoint x: -8, endPoint y: 124, distance: 120.6
click at [0, 124] on html "Video messaging Help docs Settings Template 5 Edit name There are unsaved chang…" at bounding box center [237, 132] width 475 height 265
drag, startPoint x: 63, startPoint y: 143, endPoint x: 11, endPoint y: 142, distance: 52.4
click at [11, 142] on div "Template 5 Edit name There are unsaved changes Delete Save & close 1 Message Se…" at bounding box center [237, 143] width 475 height 244
paste textarea "are This With Your Camper"
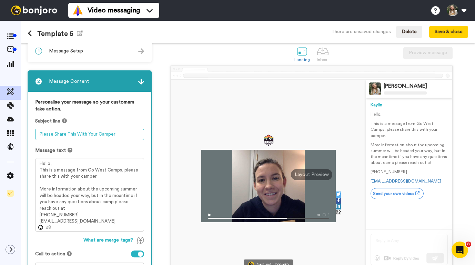
scroll to position [17, 0]
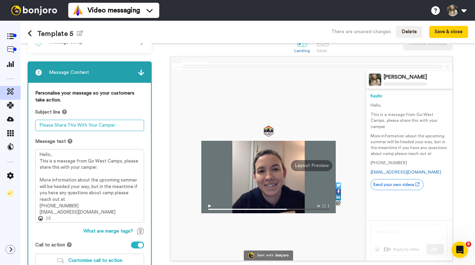
type textarea "Please Share This With Your Camper"
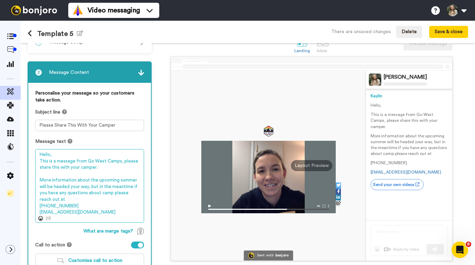
click at [69, 205] on textarea "Hello, This is a message from Go West Camps, please share this with your camper…" at bounding box center [89, 185] width 109 height 73
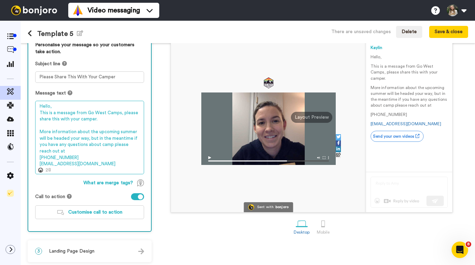
scroll to position [68, 0]
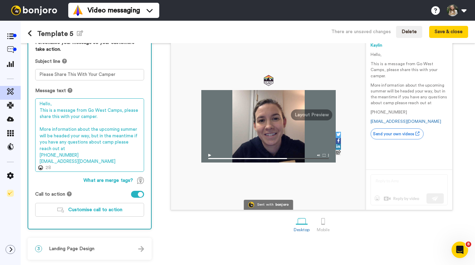
type textarea "Hello, This is a message from Go West Camps, please share this with your camper…"
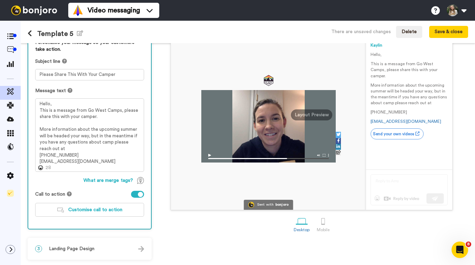
click at [97, 250] on div "3 Landing Page Design" at bounding box center [89, 248] width 123 height 21
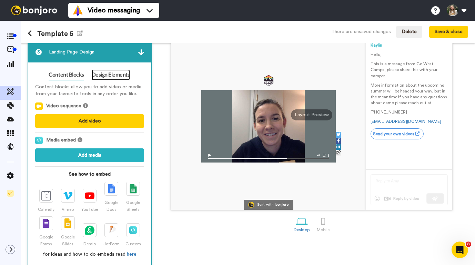
click at [107, 75] on link "Design Elements" at bounding box center [111, 74] width 38 height 11
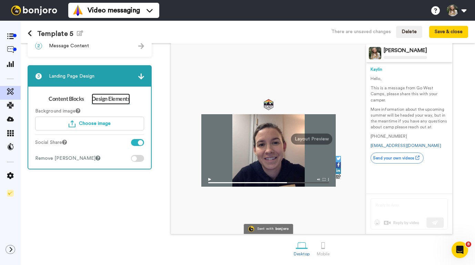
scroll to position [44, 0]
click at [97, 124] on span "Choose image" at bounding box center [95, 123] width 32 height 5
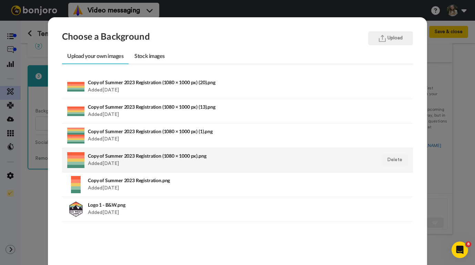
click at [116, 159] on div "Copy of Summer 2023 Registration (1080 × 1000 px).png Added 3 yr. ago" at bounding box center [204, 159] width 232 height 17
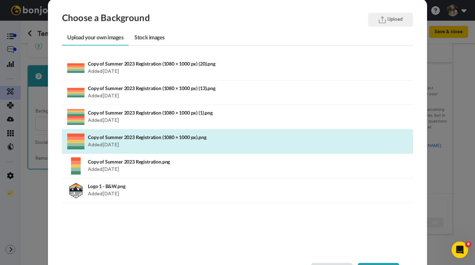
scroll to position [23, 0]
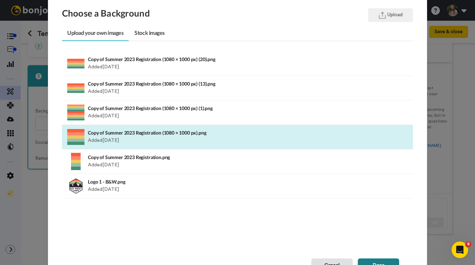
click at [364, 261] on button "Done" at bounding box center [378, 265] width 41 height 14
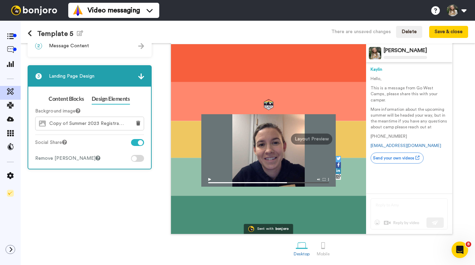
click at [135, 141] on div at bounding box center [137, 142] width 13 height 7
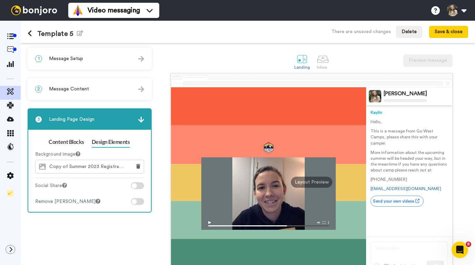
scroll to position [0, 0]
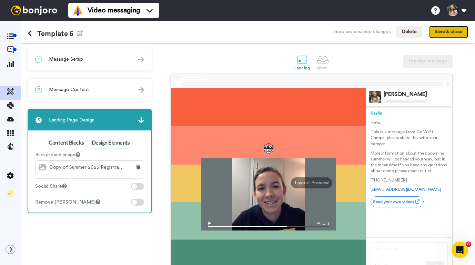
click at [440, 30] on button "Save & close" at bounding box center [448, 32] width 39 height 12
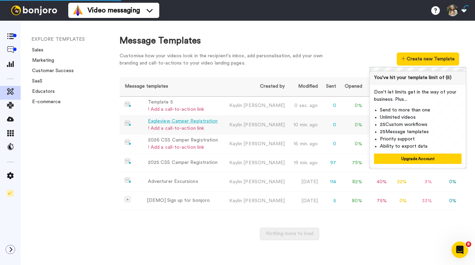
click at [165, 122] on div "Eagleview Camper Registration" at bounding box center [183, 120] width 70 height 7
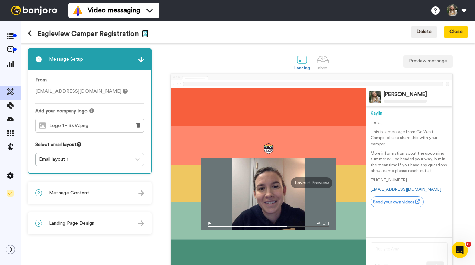
click at [143, 34] on icon "button" at bounding box center [145, 33] width 6 height 6
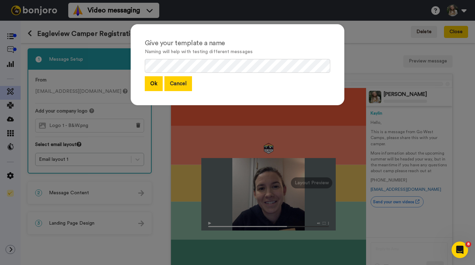
click at [177, 86] on button "Cancel" at bounding box center [178, 83] width 28 height 15
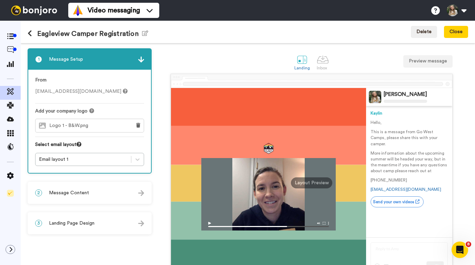
click at [30, 35] on icon at bounding box center [30, 33] width 4 height 7
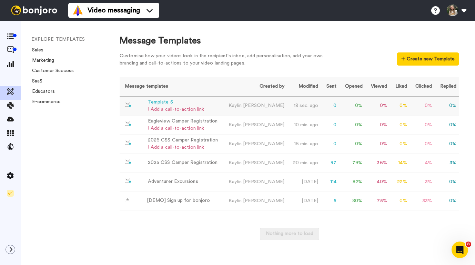
click at [162, 103] on div "Template 5" at bounding box center [176, 102] width 56 height 7
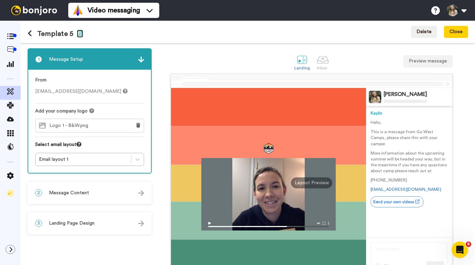
click at [78, 34] on icon "button" at bounding box center [80, 33] width 6 height 6
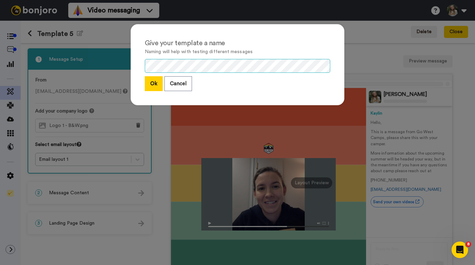
click at [120, 53] on div "Give your template a name Naming will help with testing different messages Ok C…" at bounding box center [237, 132] width 475 height 265
click at [153, 87] on button "Ok" at bounding box center [154, 83] width 18 height 15
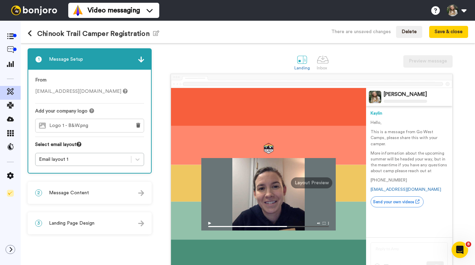
click at [100, 187] on div "2 Message Content" at bounding box center [89, 192] width 123 height 21
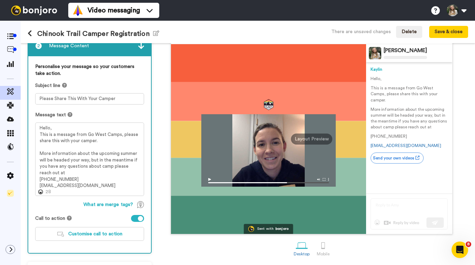
scroll to position [68, 0]
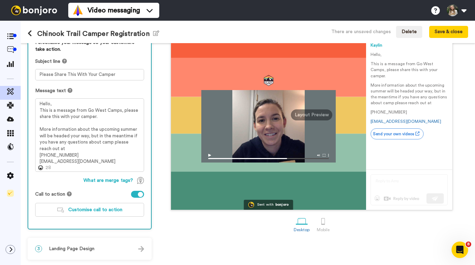
click at [88, 247] on span "Landing Page Design" at bounding box center [71, 248] width 45 height 7
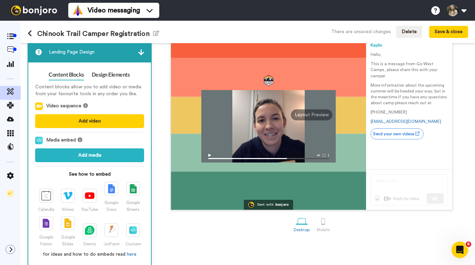
scroll to position [77, 0]
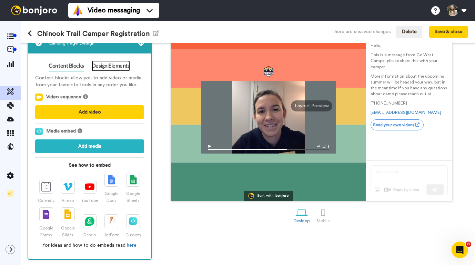
click at [108, 64] on link "Design Elements" at bounding box center [111, 65] width 38 height 11
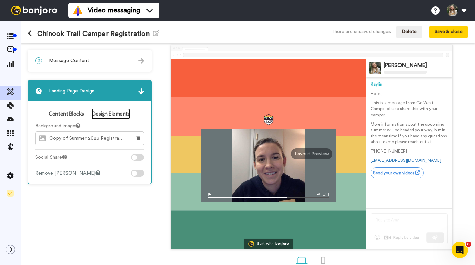
scroll to position [0, 0]
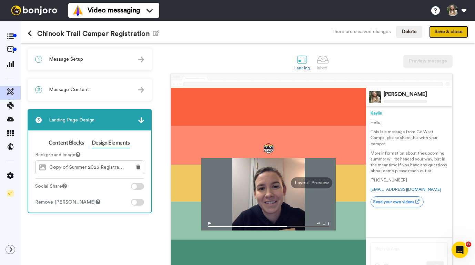
click at [438, 30] on button "Save & close" at bounding box center [448, 32] width 39 height 12
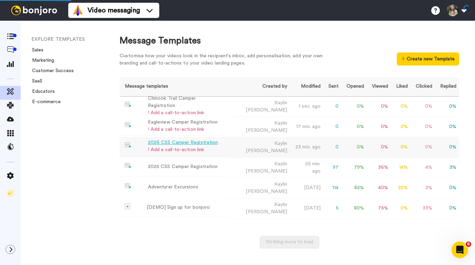
click at [191, 142] on div "2026 CSS Camper Registration" at bounding box center [183, 142] width 70 height 7
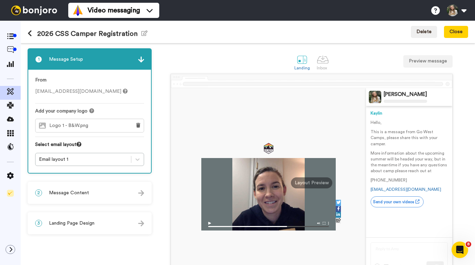
click at [95, 223] on div "3 Landing Page Design" at bounding box center [89, 223] width 123 height 21
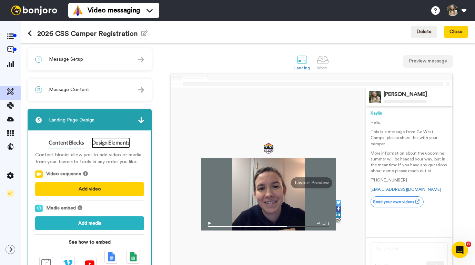
click at [113, 137] on link "Design Elements" at bounding box center [111, 142] width 38 height 11
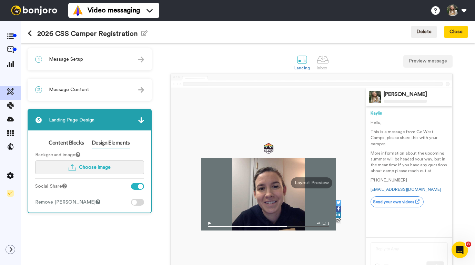
click at [86, 165] on span "Choose image" at bounding box center [95, 167] width 32 height 5
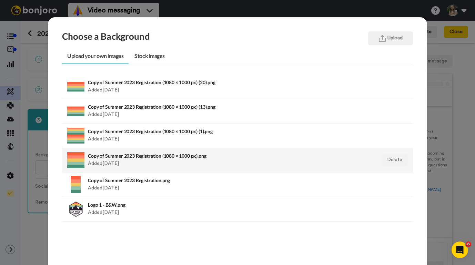
click at [127, 155] on h4 "Copy of Summer 2023 Registration (1080 × 1000 px).png" at bounding box center [204, 155] width 232 height 5
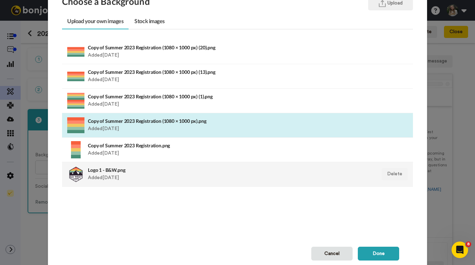
scroll to position [62, 0]
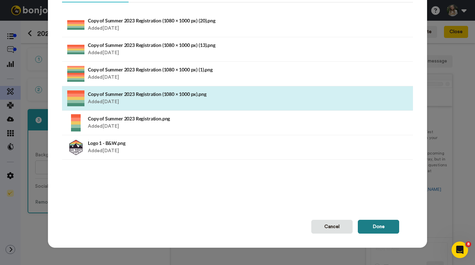
click at [359, 228] on button "Done" at bounding box center [378, 226] width 41 height 14
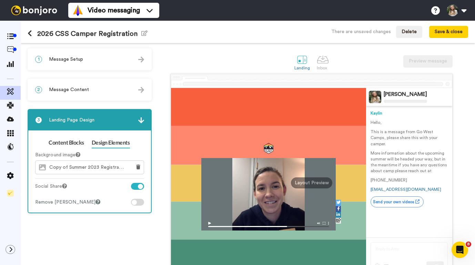
click at [136, 184] on div at bounding box center [137, 186] width 13 height 7
click at [111, 89] on div "2 Message Content" at bounding box center [89, 89] width 123 height 21
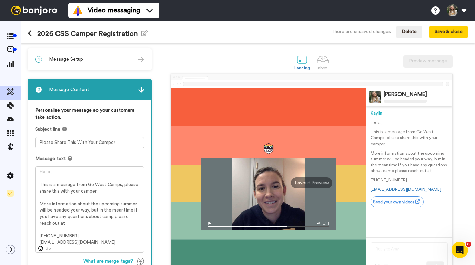
click at [100, 62] on div "1 Message Setup" at bounding box center [89, 59] width 123 height 21
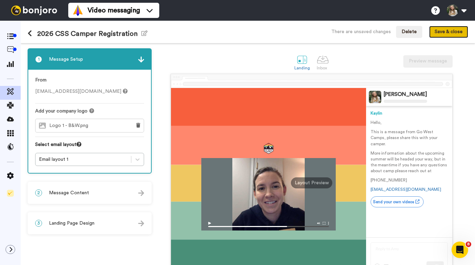
click at [438, 33] on button "Save & close" at bounding box center [448, 32] width 39 height 12
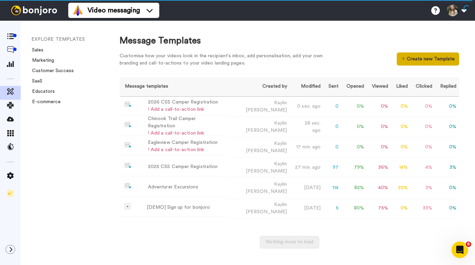
click at [421, 59] on button "Create new Template" at bounding box center [428, 58] width 62 height 13
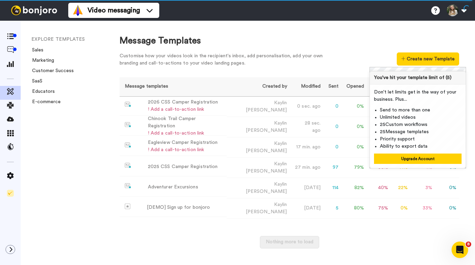
click at [355, 40] on div "Message Templates" at bounding box center [289, 40] width 339 height 13
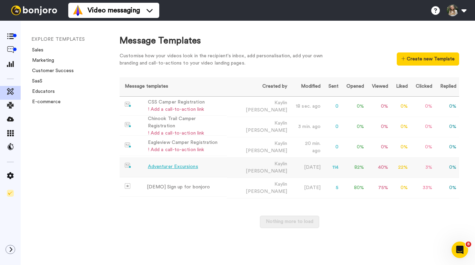
click at [176, 164] on div "Adventurer Excursions" at bounding box center [173, 166] width 50 height 7
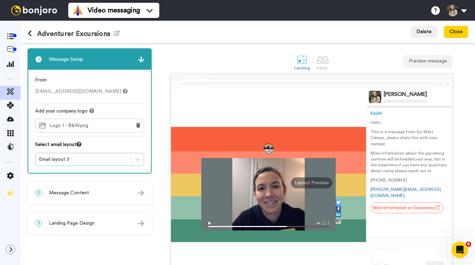
click at [99, 191] on div "2 Message Content" at bounding box center [89, 192] width 123 height 21
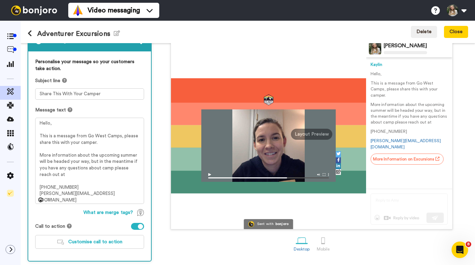
scroll to position [50, 0]
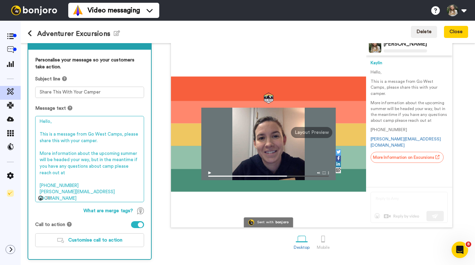
drag, startPoint x: 103, startPoint y: 192, endPoint x: 35, endPoint y: 111, distance: 105.9
click at [35, 111] on div "Message text Hello, This is a message from Go West Camps, please share this wit…" at bounding box center [89, 153] width 109 height 97
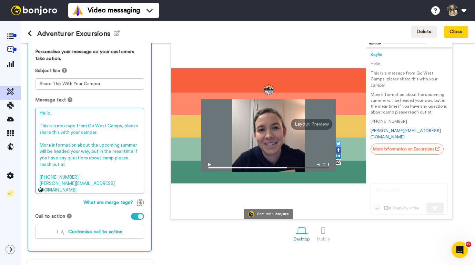
scroll to position [0, 0]
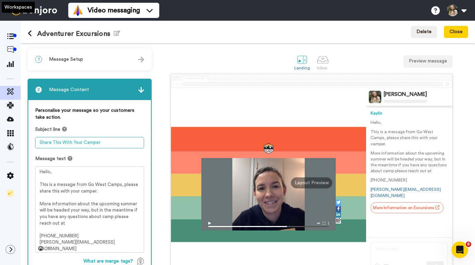
drag, startPoint x: 106, startPoint y: 143, endPoint x: -8, endPoint y: 130, distance: 115.5
click at [0, 130] on html "Video messaging Switch to Video messaging Testimonials Settings Discover Help &…" at bounding box center [237, 132] width 475 height 265
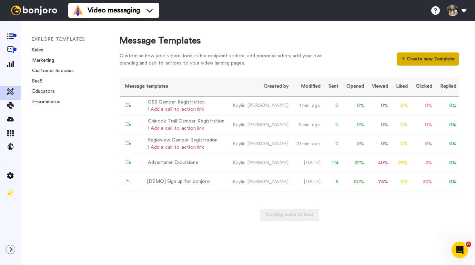
click at [409, 60] on button "Create new Template" at bounding box center [428, 58] width 62 height 13
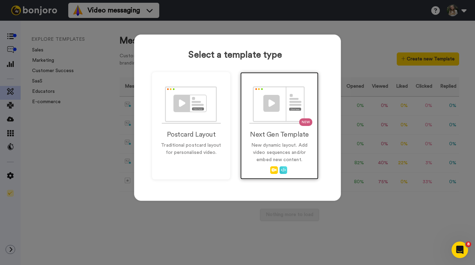
click at [287, 114] on img at bounding box center [279, 105] width 61 height 38
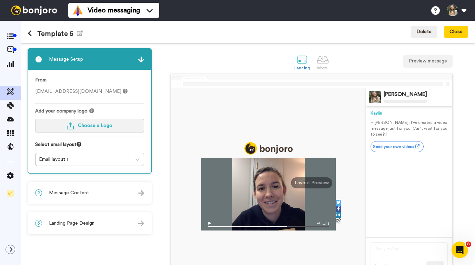
click at [72, 127] on img "button" at bounding box center [70, 125] width 7 height 7
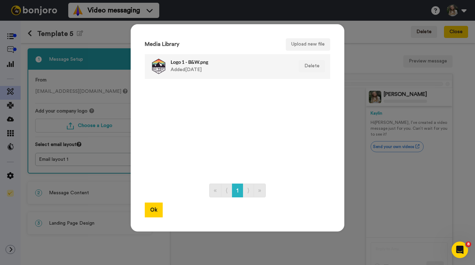
click at [206, 66] on div "Logo 1 - B&W.png Added 3 yr. ago" at bounding box center [230, 66] width 119 height 17
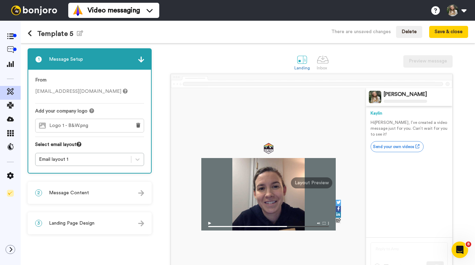
click at [101, 194] on div "2 Message Content" at bounding box center [89, 192] width 123 height 21
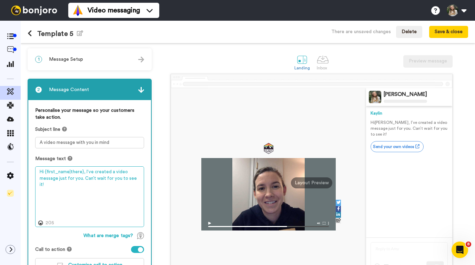
drag, startPoint x: 138, startPoint y: 178, endPoint x: 47, endPoint y: 160, distance: 93.3
click at [47, 160] on div "Message text Hi {first_name|there}, I’ve created a video message just for you. …" at bounding box center [89, 191] width 109 height 72
paste textarea "ello, This is a message from Go West Camps, please share this with your camper.…"
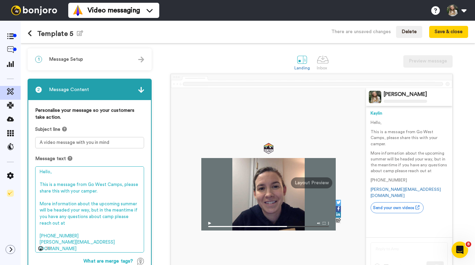
type textarea "Hello, This is a message from Go West Camps, please share this with your camper…"
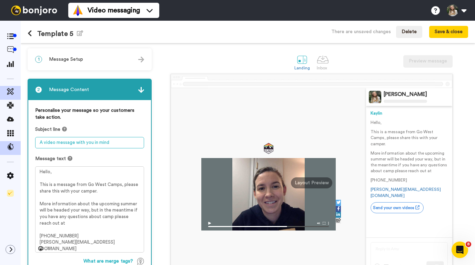
drag, startPoint x: 116, startPoint y: 141, endPoint x: 20, endPoint y: 141, distance: 96.1
click at [20, 141] on div "Template 5 Edit name There are unsaved changes Delete Save & close 1 Message Se…" at bounding box center [237, 143] width 475 height 244
paste textarea "Share This With Your Camper"
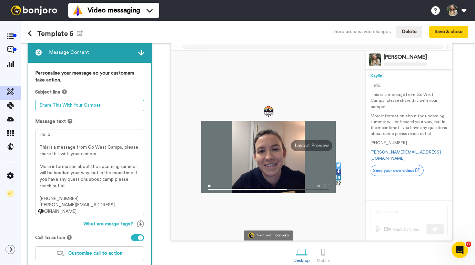
scroll to position [38, 0]
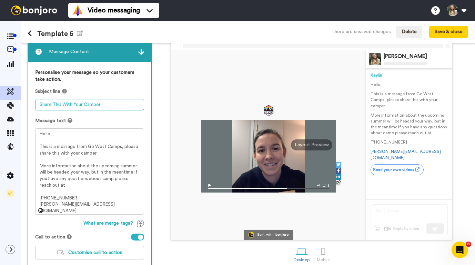
type textarea "Share This With Your Camper"
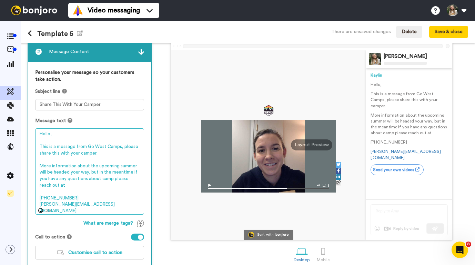
drag, startPoint x: 53, startPoint y: 204, endPoint x: 24, endPoint y: 204, distance: 29.6
click at [24, 204] on div "1 Message Setup From css@gowestcamps.com Add your company logo Logo 1 - B&W.png…" at bounding box center [248, 154] width 454 height 222
click at [73, 196] on textarea "Hello, This is a message from Go West Camps, please share this with your camper…" at bounding box center [89, 171] width 109 height 86
click at [97, 166] on textarea "Hello, This is a message from Go West Camps, please share this with your camper…" at bounding box center [89, 171] width 109 height 86
drag, startPoint x: 96, startPoint y: 167, endPoint x: 135, endPoint y: 167, distance: 38.9
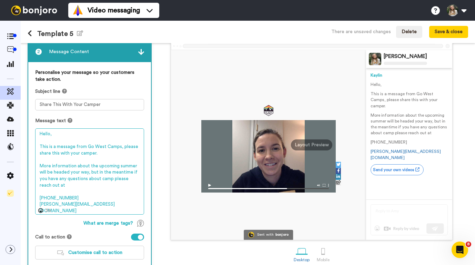
click at [135, 167] on textarea "Hello, This is a message from Go West Camps, please share this with your camper…" at bounding box center [89, 171] width 109 height 86
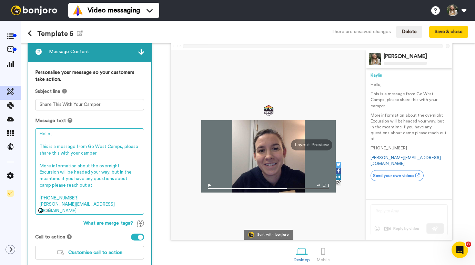
click at [99, 165] on textarea "Hello, This is a message from Go West Camps, please share this with your camper…" at bounding box center [89, 171] width 109 height 86
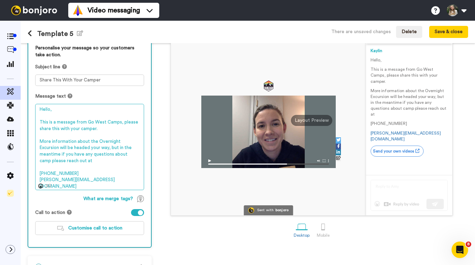
scroll to position [81, 0]
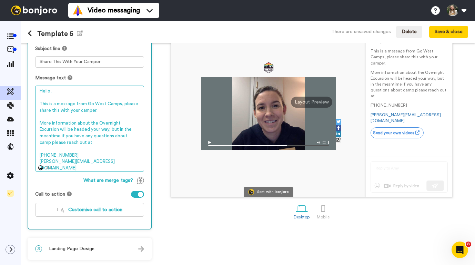
type textarea "Hello, This is a message from Go West Camps, please share this with your camper…"
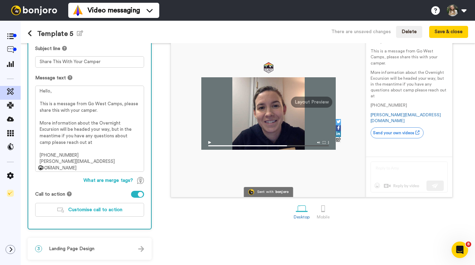
click at [92, 246] on span "Landing Page Design" at bounding box center [71, 248] width 45 height 7
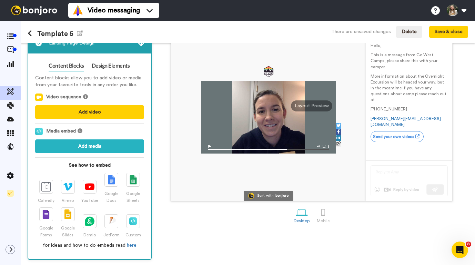
scroll to position [66, 0]
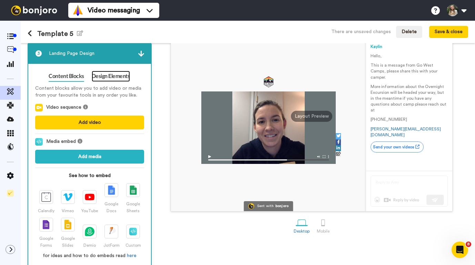
click at [114, 77] on link "Design Elements" at bounding box center [111, 76] width 38 height 11
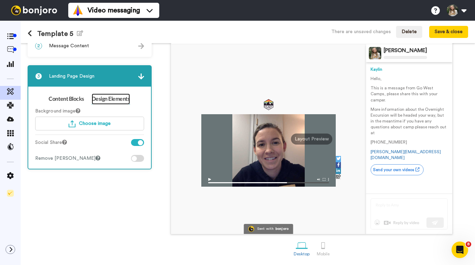
scroll to position [44, 0]
click at [88, 123] on span "Choose image" at bounding box center [95, 123] width 32 height 5
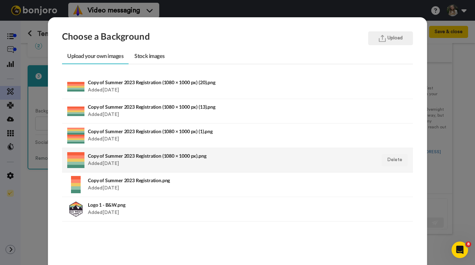
click at [110, 164] on div "Copy of Summer 2023 Registration (1080 × 1000 px).png Added 3 yr. ago" at bounding box center [204, 159] width 232 height 17
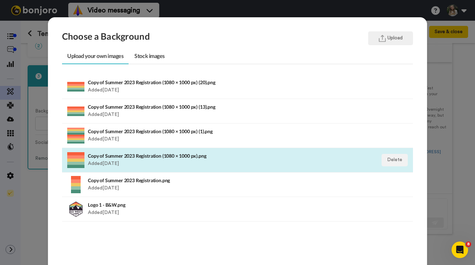
click at [313, 164] on div "Copy of Summer 2023 Registration (1080 × 1000 px).png Added 3 yr. ago" at bounding box center [204, 159] width 232 height 17
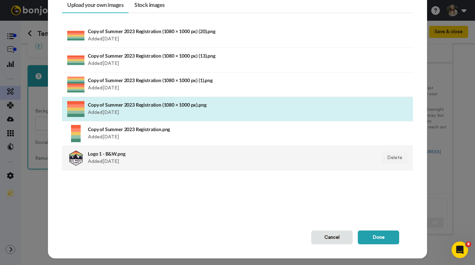
scroll to position [62, 0]
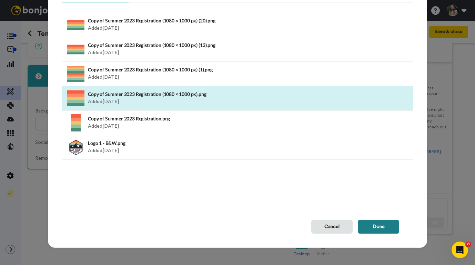
click at [368, 229] on button "Done" at bounding box center [378, 226] width 41 height 14
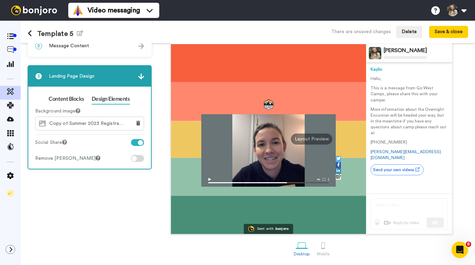
click at [131, 141] on div "Social Share" at bounding box center [89, 143] width 109 height 9
click at [133, 141] on div at bounding box center [137, 142] width 13 height 7
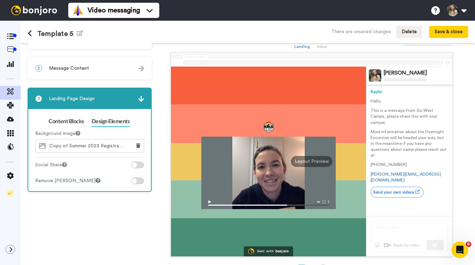
scroll to position [0, 0]
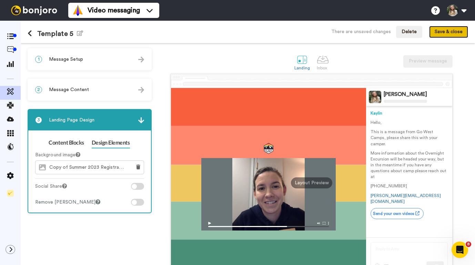
click at [442, 31] on button "Save & close" at bounding box center [448, 32] width 39 height 12
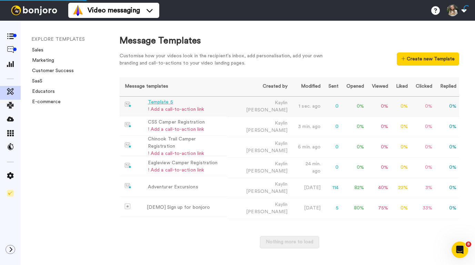
click at [160, 102] on div "Template 5" at bounding box center [176, 102] width 56 height 7
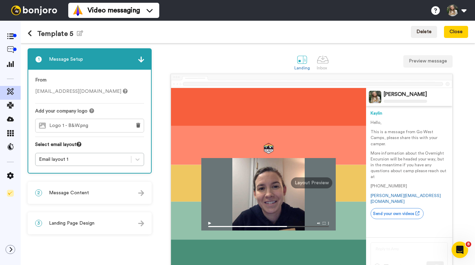
click at [75, 33] on h1 "Template 5 Edit name" at bounding box center [55, 34] width 55 height 8
click at [78, 33] on icon "button" at bounding box center [80, 33] width 6 height 6
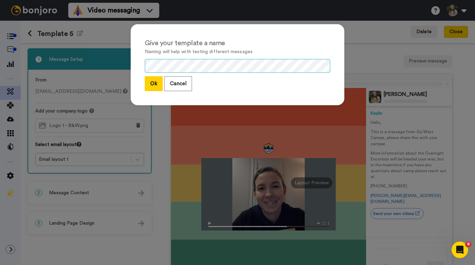
click at [107, 65] on div "Give your template a name Naming will help with testing different messages Ok C…" at bounding box center [237, 132] width 475 height 265
click at [146, 84] on button "Ok" at bounding box center [154, 83] width 18 height 15
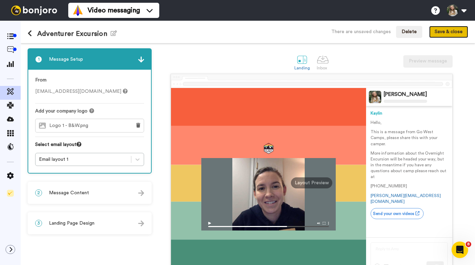
click at [446, 33] on button "Save & close" at bounding box center [448, 32] width 39 height 12
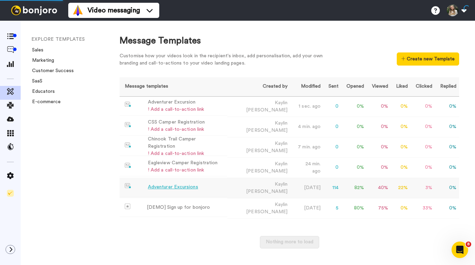
click at [178, 183] on div "Adventurer Excursions" at bounding box center [173, 186] width 50 height 7
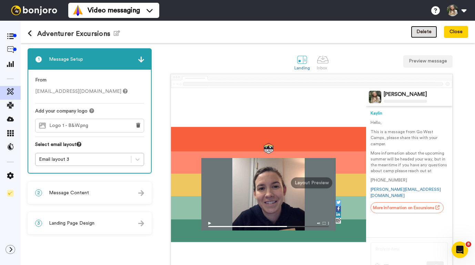
click at [423, 34] on button "Delete" at bounding box center [424, 32] width 26 height 12
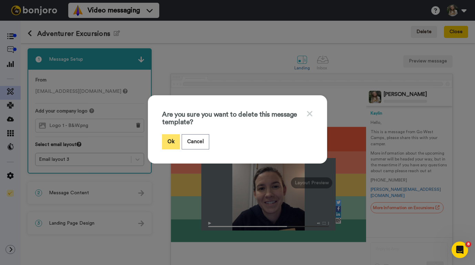
click at [169, 143] on button "Ok" at bounding box center [171, 141] width 18 height 15
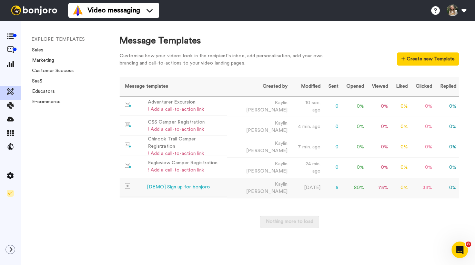
click at [186, 183] on div "[DEMO] Sign up for bonjoro" at bounding box center [178, 186] width 63 height 7
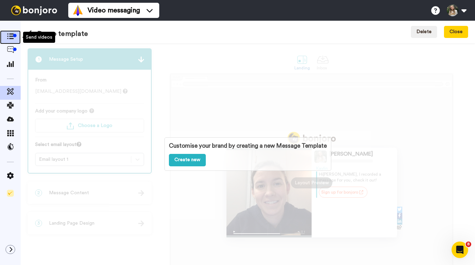
click at [8, 38] on icon at bounding box center [10, 36] width 7 height 6
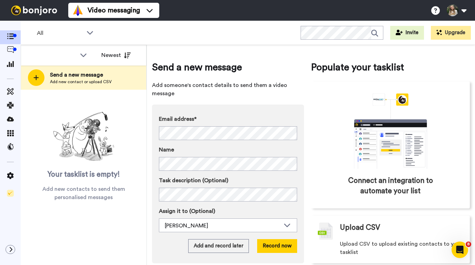
click at [26, 12] on img at bounding box center [34, 11] width 52 height 10
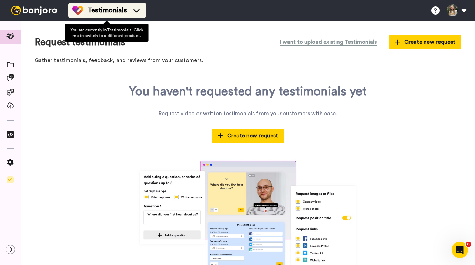
click at [104, 9] on span "Testimonials" at bounding box center [107, 11] width 39 height 10
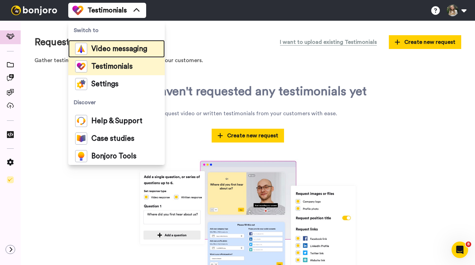
click at [105, 46] on span "Video messaging" at bounding box center [119, 48] width 56 height 7
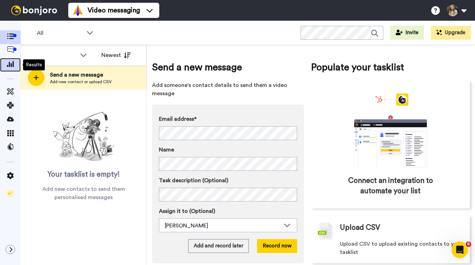
click at [7, 66] on icon at bounding box center [10, 64] width 7 height 6
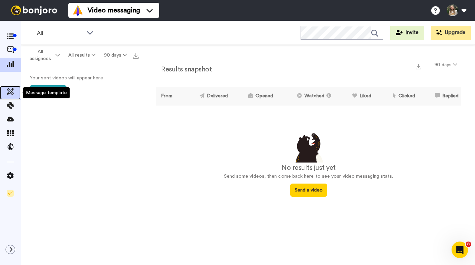
click at [5, 92] on span at bounding box center [10, 92] width 21 height 7
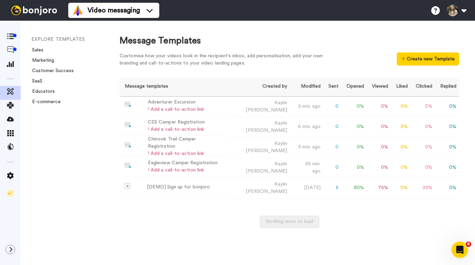
click at [34, 10] on img at bounding box center [34, 11] width 52 height 10
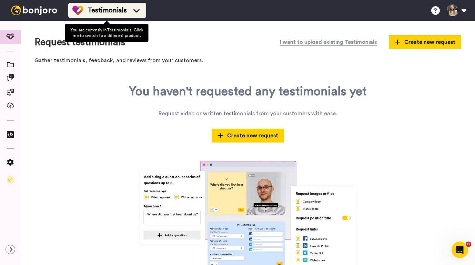
click at [96, 14] on span "Testimonials" at bounding box center [107, 11] width 39 height 10
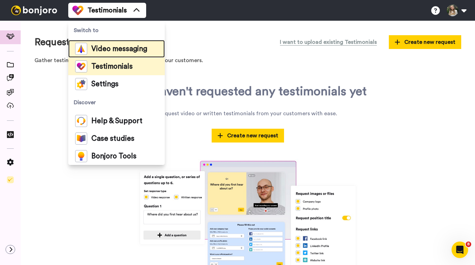
click at [99, 49] on span "Video messaging" at bounding box center [119, 48] width 56 height 7
